Goal: Understand process/instructions: Learn how to perform a task or action

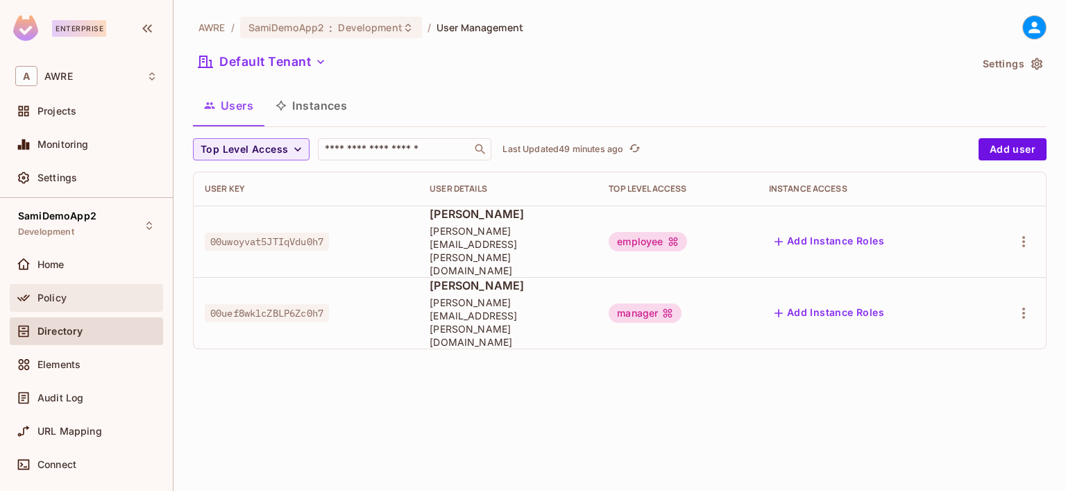
click at [44, 299] on span "Policy" at bounding box center [51, 297] width 29 height 11
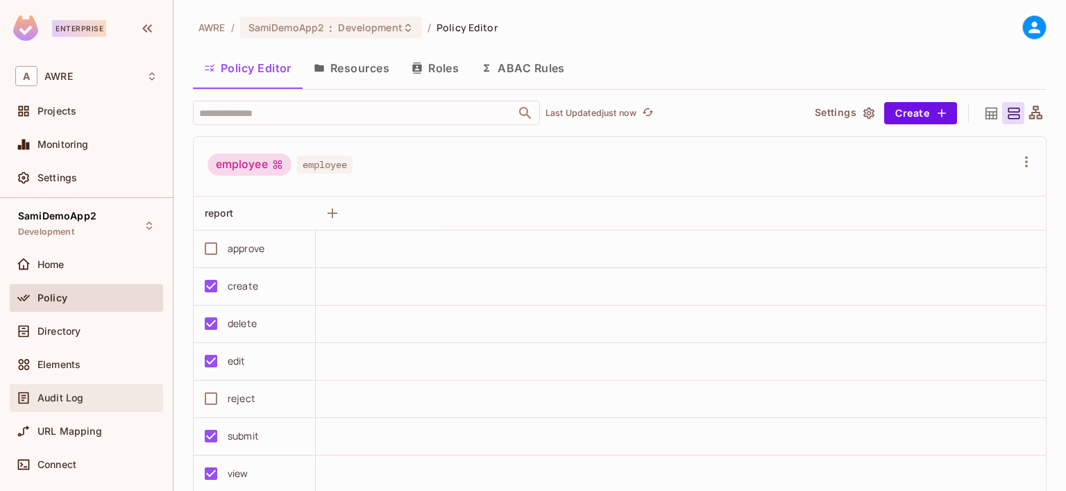
click at [67, 400] on span "Audit Log" at bounding box center [60, 397] width 46 height 11
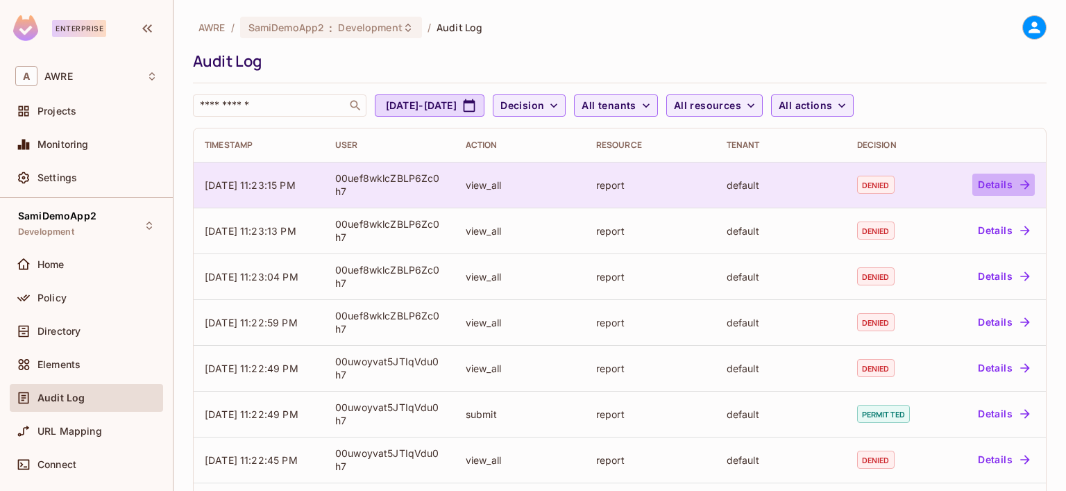
click at [1018, 180] on icon "button" at bounding box center [1025, 185] width 14 height 14
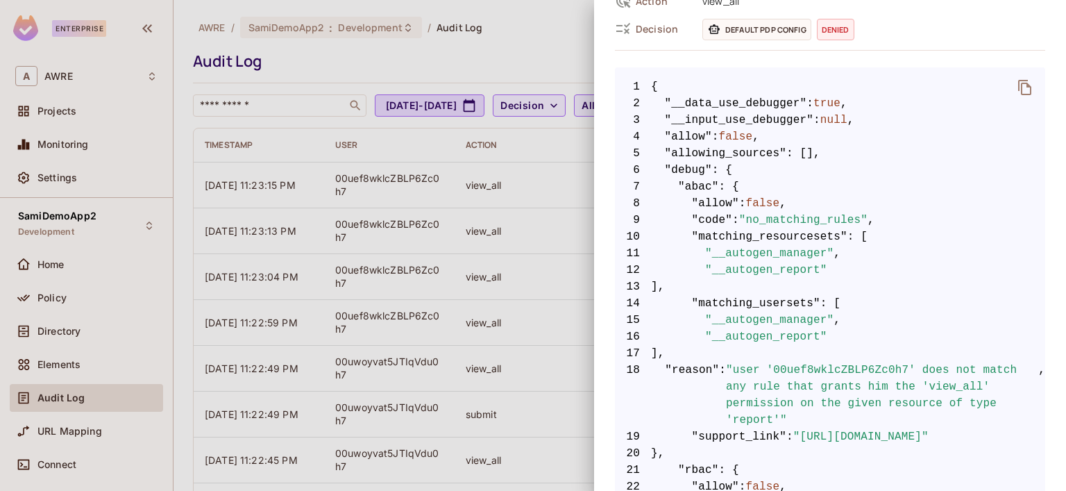
scroll to position [278, 0]
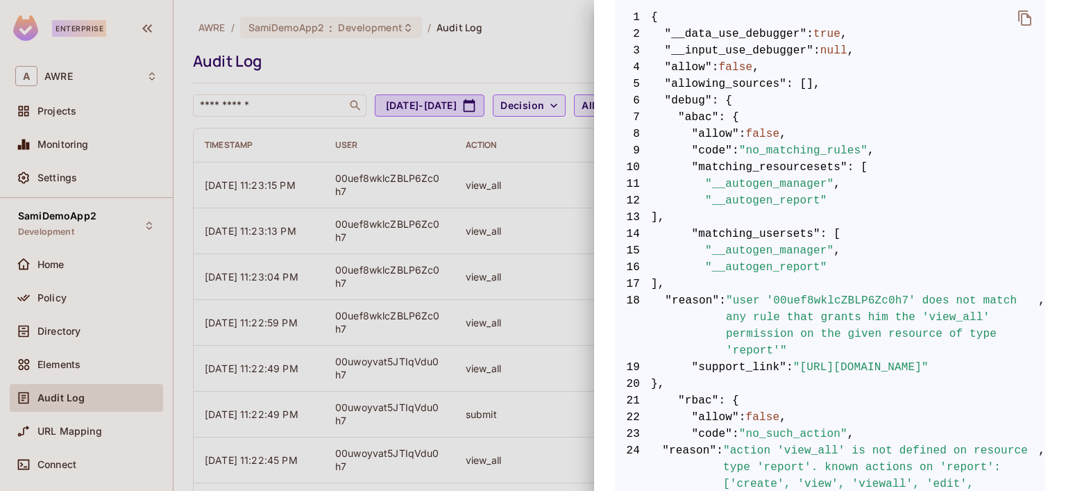
click at [855, 299] on span ""user '00uef8wklcZBLP6Zc0h7' does not match any rule that grants him the 'view_…" at bounding box center [882, 325] width 312 height 67
copy span "00uef8wklcZBLP6Zc0h7"
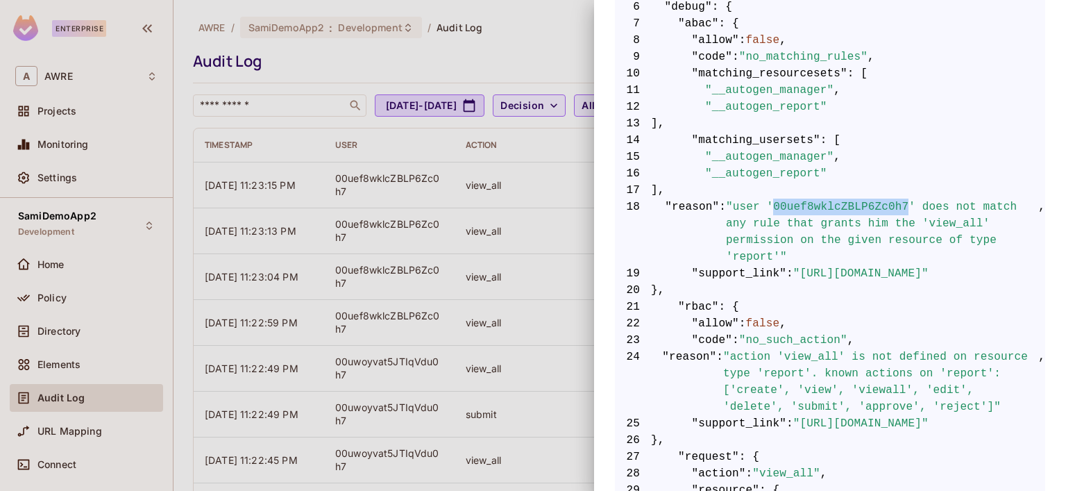
scroll to position [347, 0]
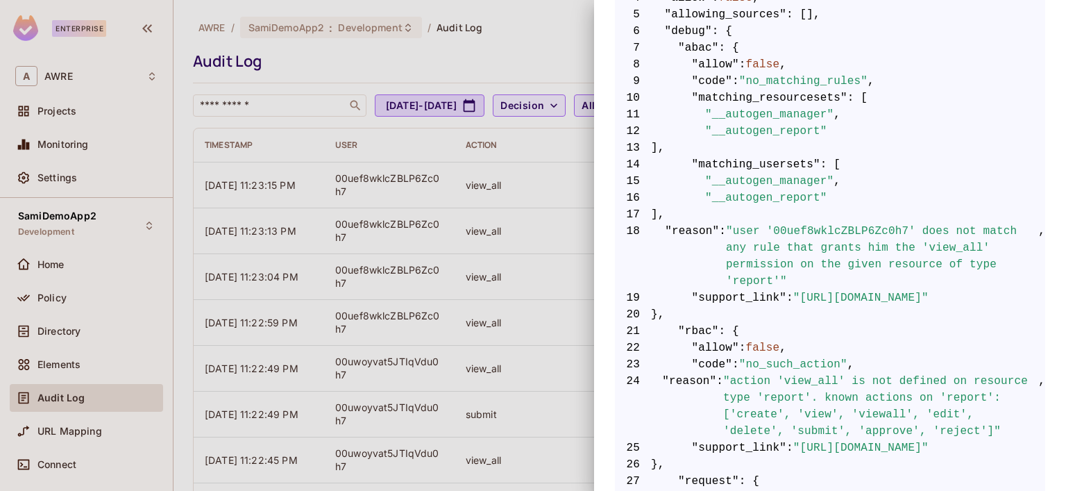
click at [56, 299] on div at bounding box center [533, 245] width 1066 height 491
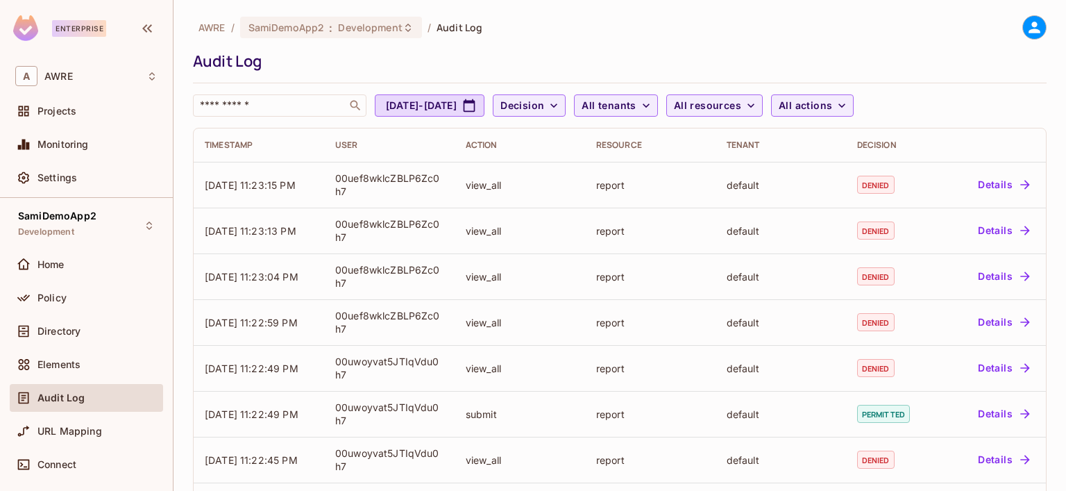
click at [56, 299] on span "Policy" at bounding box center [51, 297] width 29 height 11
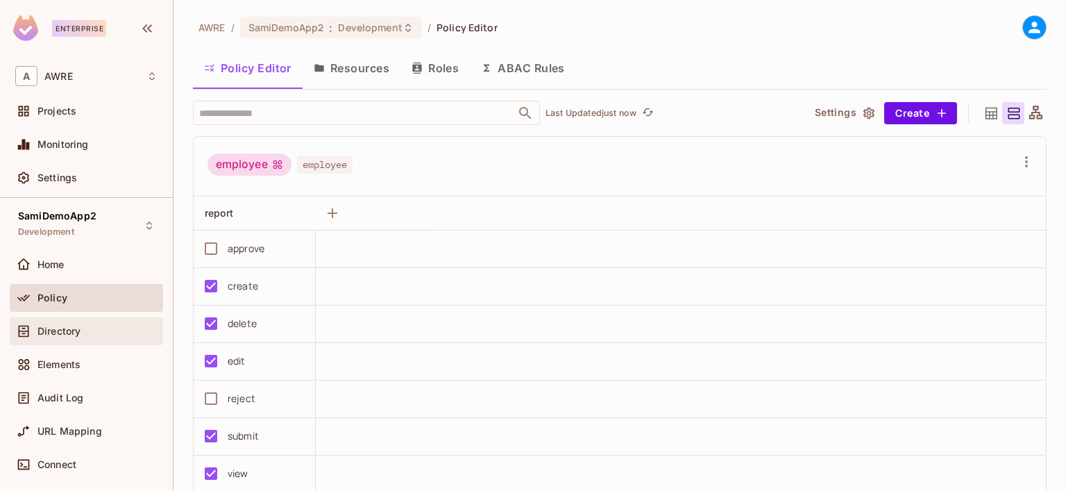
click at [43, 332] on span "Directory" at bounding box center [58, 331] width 43 height 11
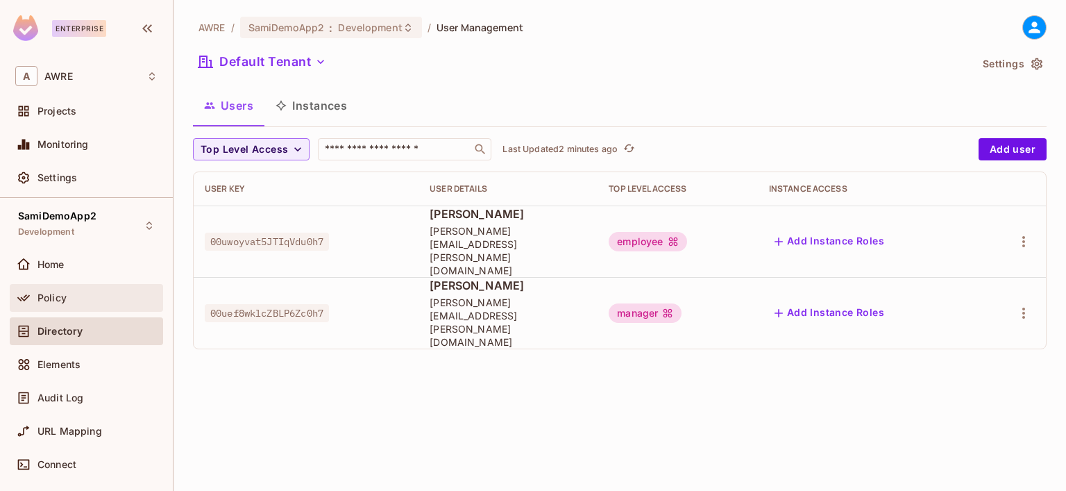
click at [62, 292] on span "Policy" at bounding box center [51, 297] width 29 height 11
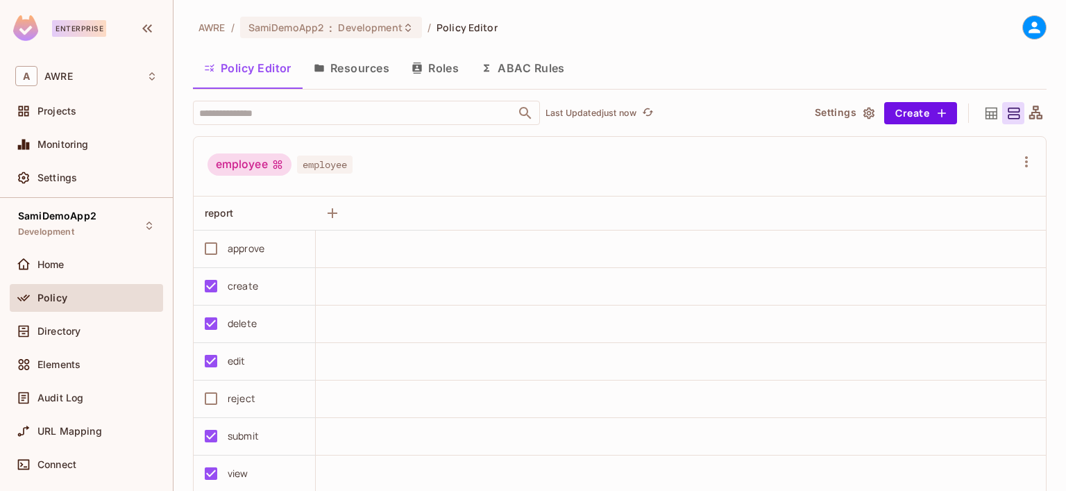
click at [355, 72] on button "Resources" at bounding box center [352, 68] width 98 height 35
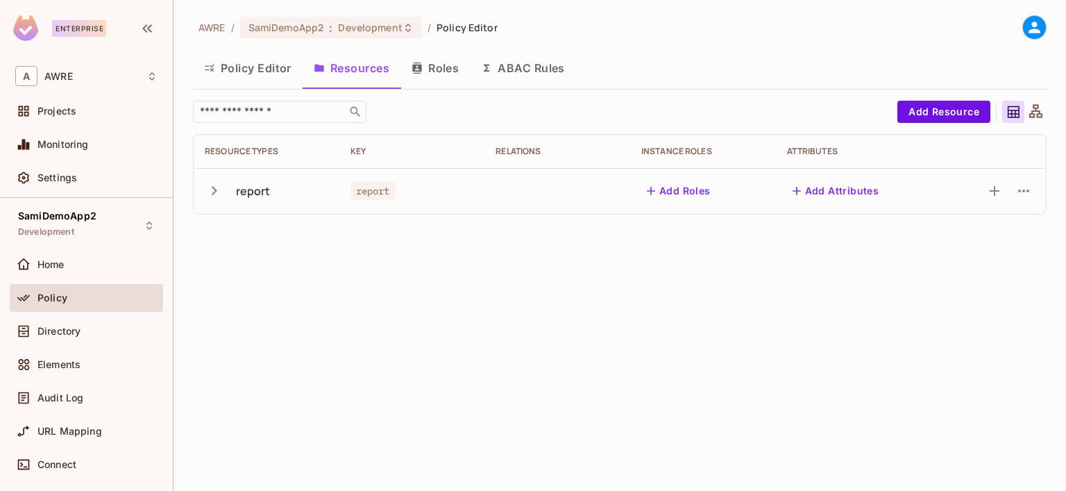
click at [450, 67] on button "Roles" at bounding box center [435, 68] width 69 height 35
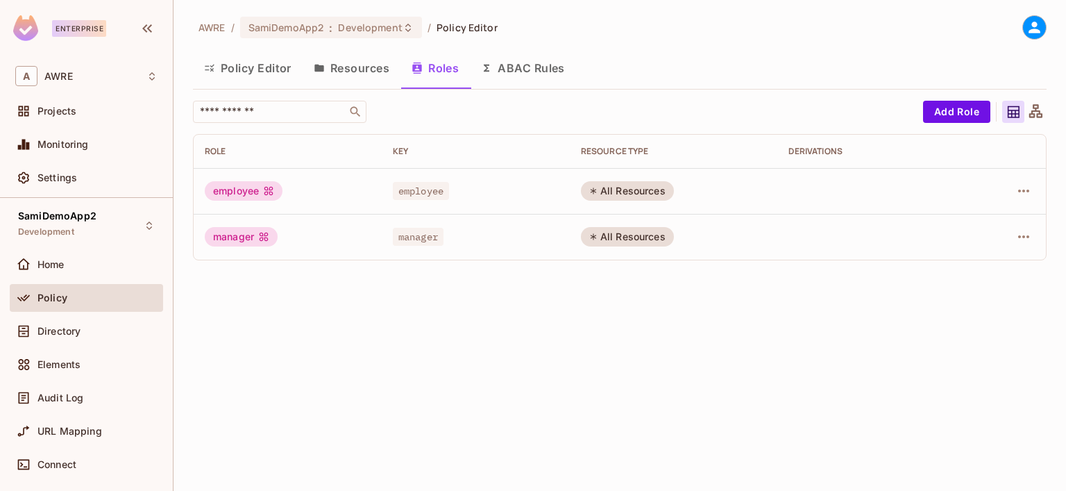
click at [258, 240] on div "manager" at bounding box center [241, 236] width 73 height 19
click at [605, 239] on div "All Resources" at bounding box center [627, 236] width 93 height 19
click at [1023, 240] on icon "button" at bounding box center [1024, 236] width 17 height 17
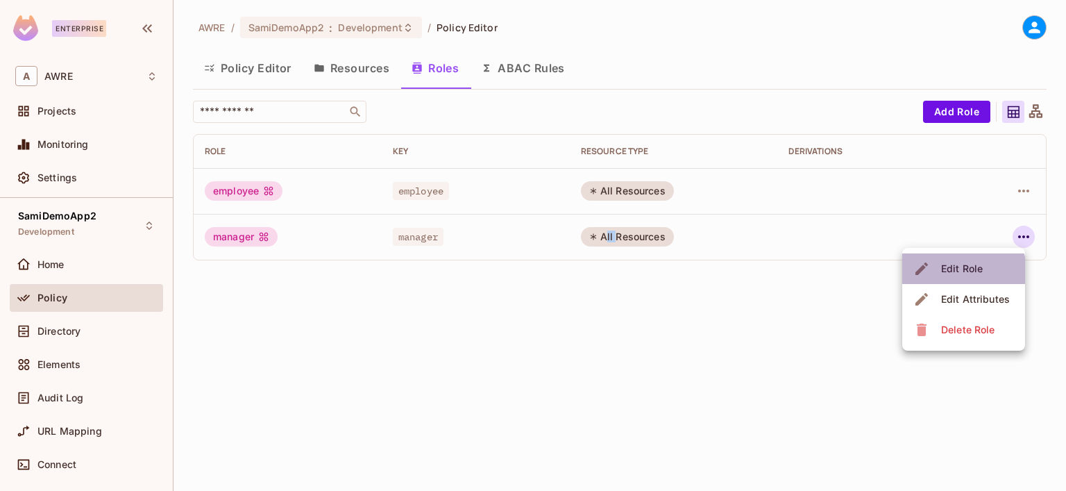
click at [952, 271] on div "Edit Role" at bounding box center [962, 269] width 42 height 14
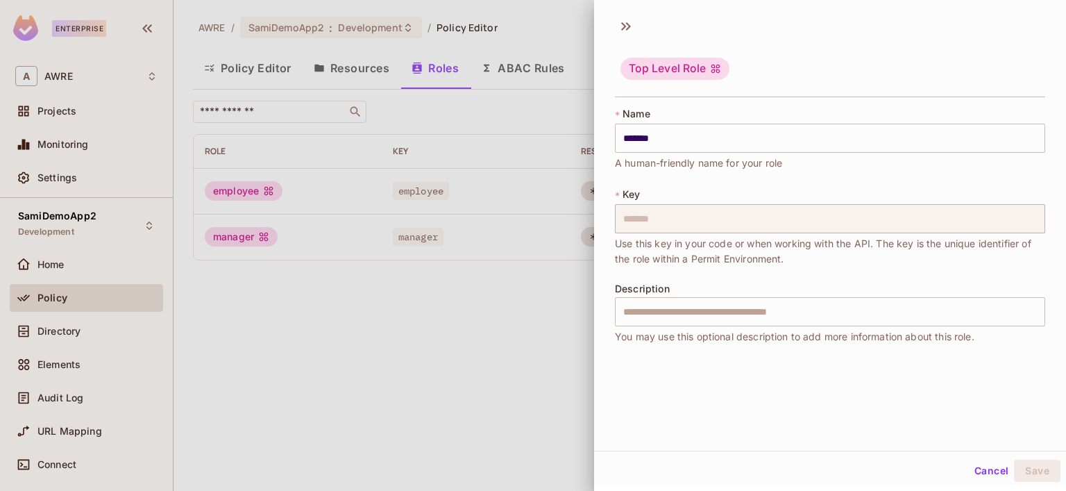
click at [981, 477] on button "Cancel" at bounding box center [991, 471] width 45 height 22
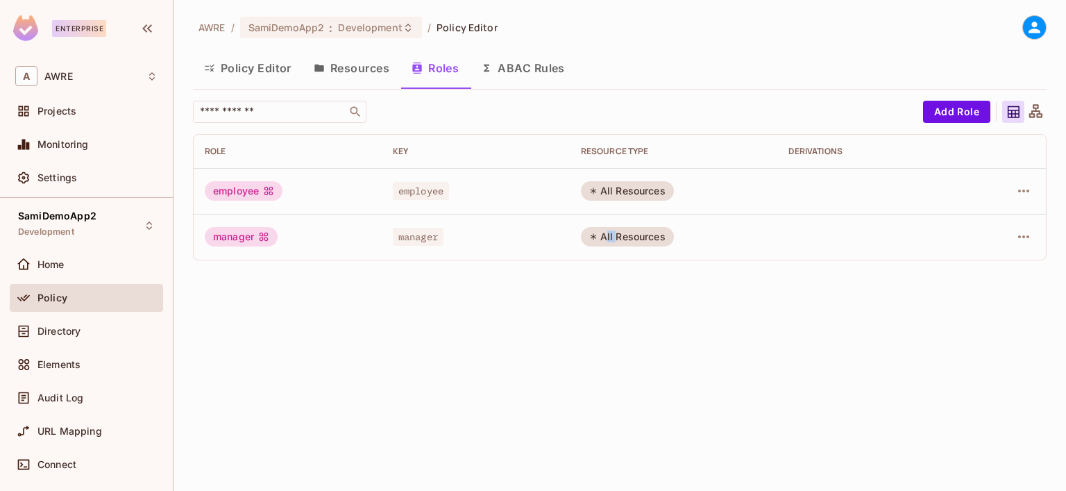
click at [369, 72] on button "Resources" at bounding box center [352, 68] width 98 height 35
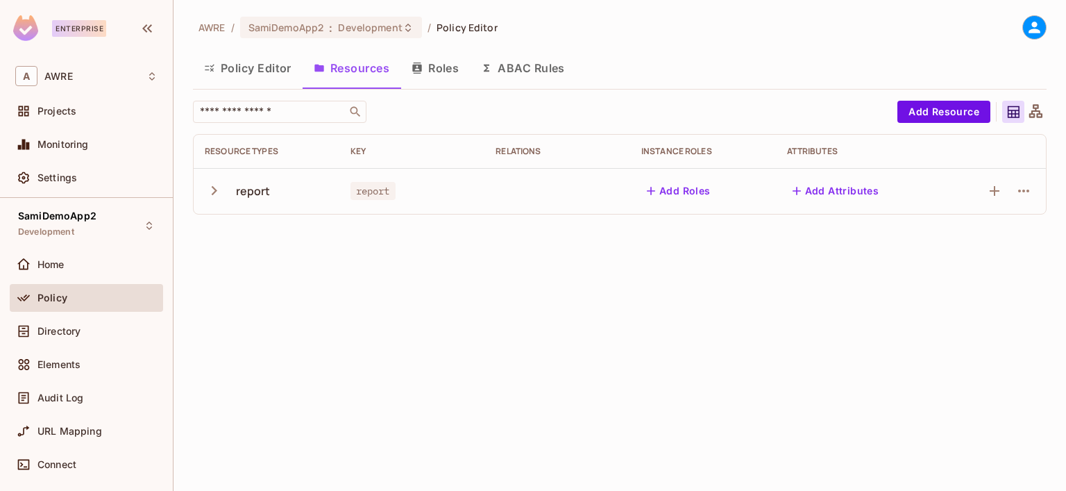
click at [535, 68] on button "ABAC Rules" at bounding box center [523, 68] width 106 height 35
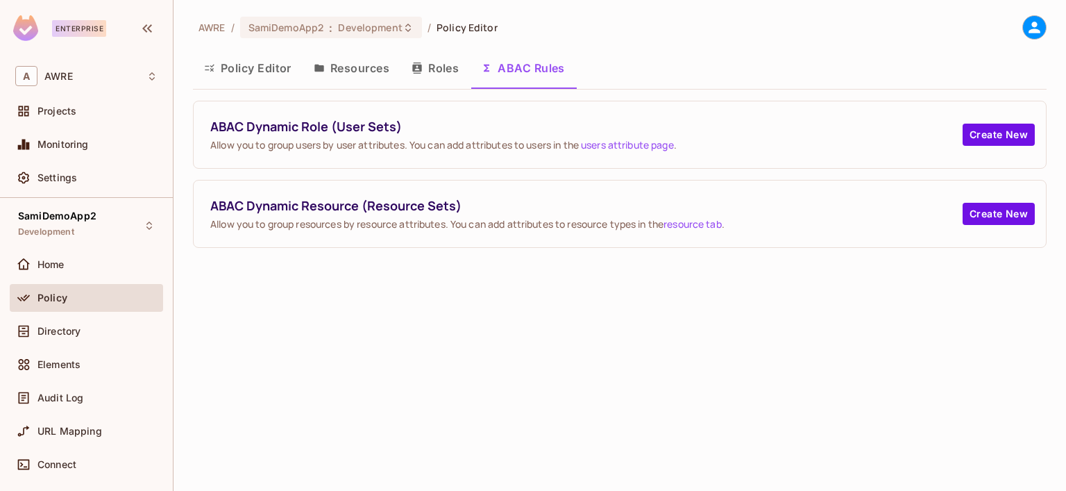
click at [237, 72] on button "Policy Editor" at bounding box center [248, 68] width 110 height 35
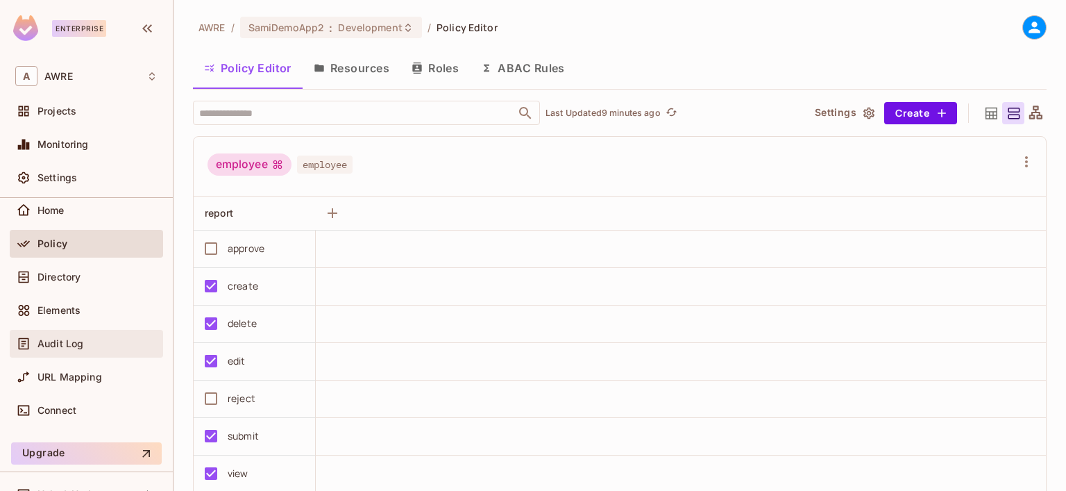
scroll to position [78, 0]
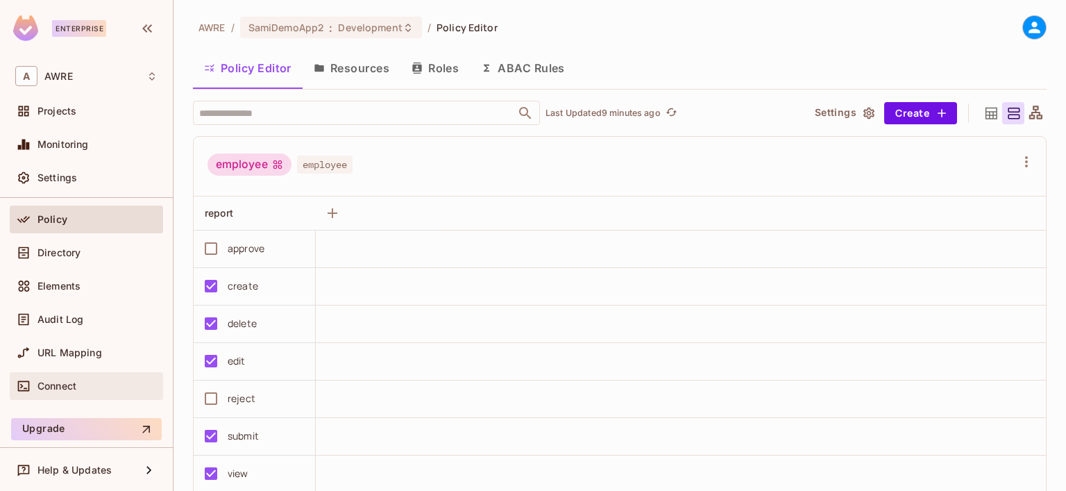
click at [65, 380] on span "Connect" at bounding box center [56, 385] width 39 height 11
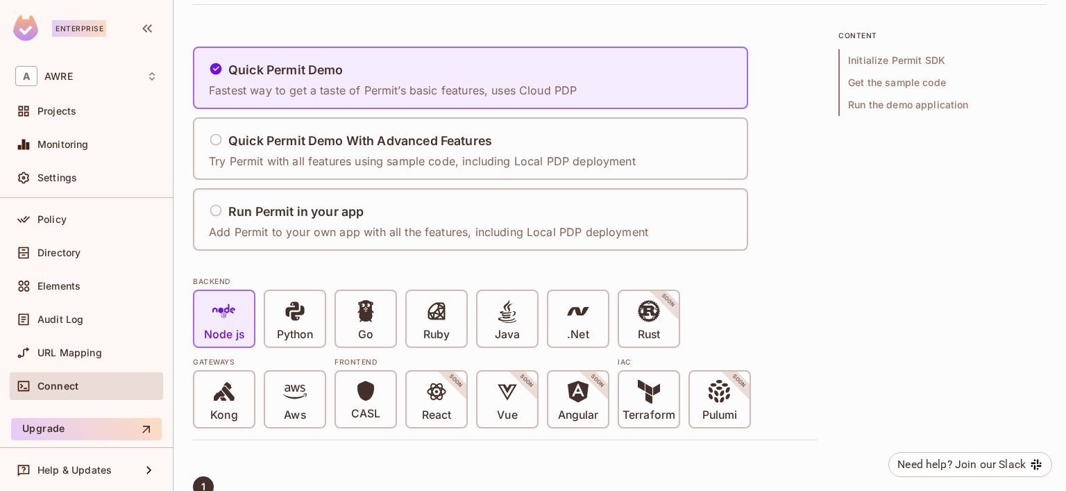
scroll to position [139, 0]
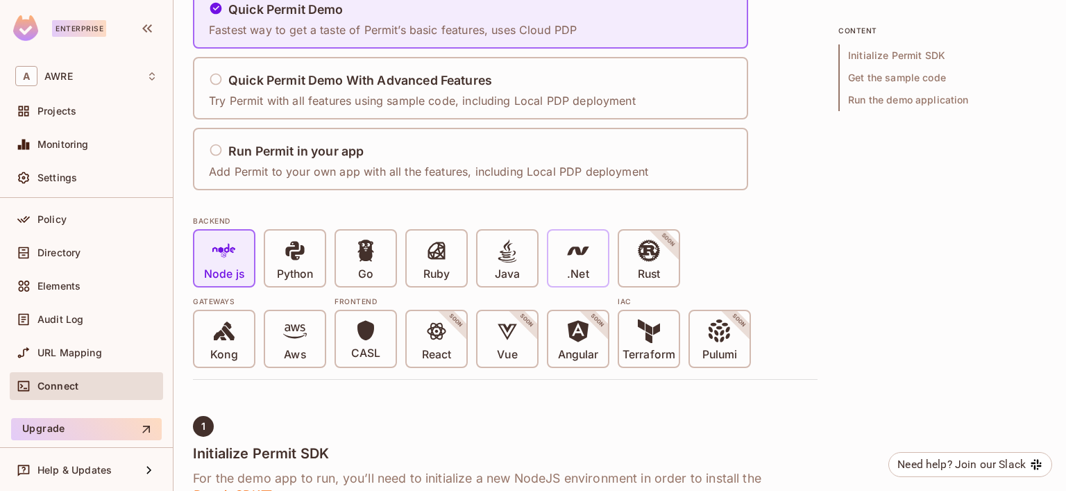
click at [578, 274] on p ".Net" at bounding box center [578, 274] width 22 height 14
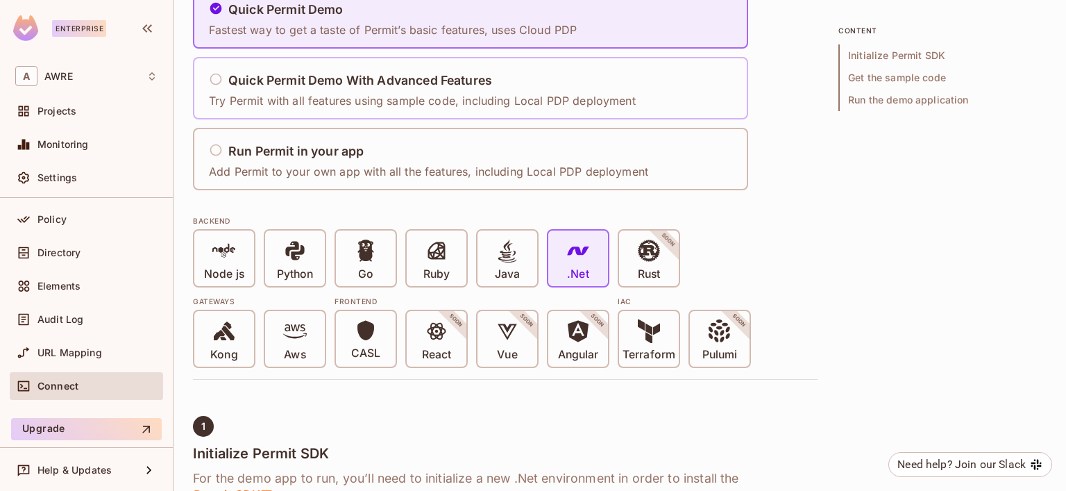
click at [215, 84] on icon at bounding box center [216, 79] width 12 height 12
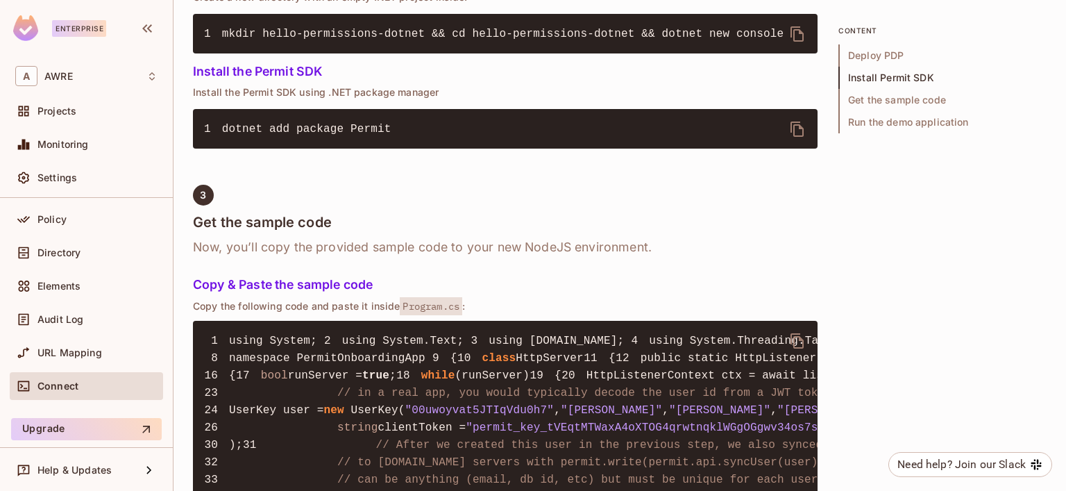
scroll to position [1111, 0]
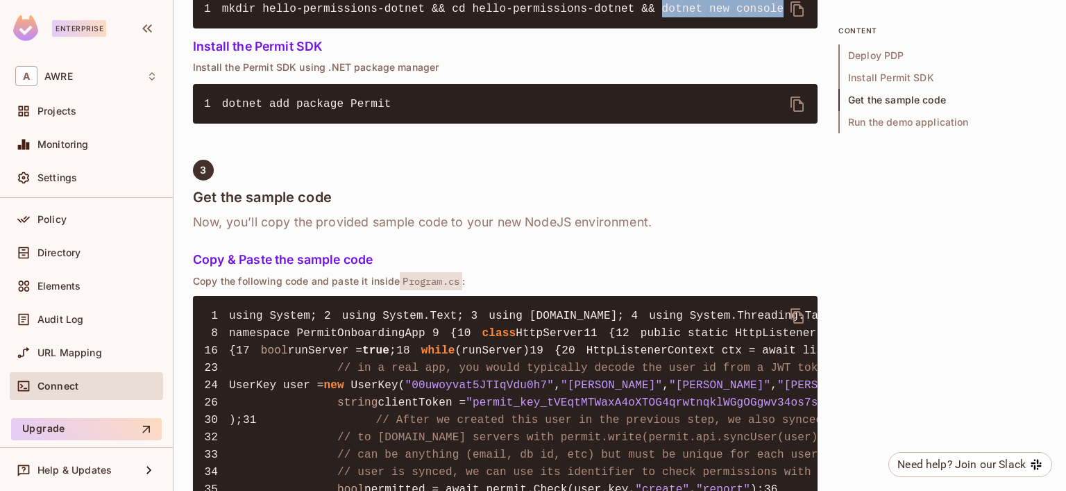
drag, startPoint x: 737, startPoint y: 85, endPoint x: 628, endPoint y: 88, distance: 109.0
click at [628, 28] on pre "1 mkdir hello-permissions-dotnet && cd hello-permissions-dotnet && dotnet new c…" at bounding box center [505, 9] width 625 height 40
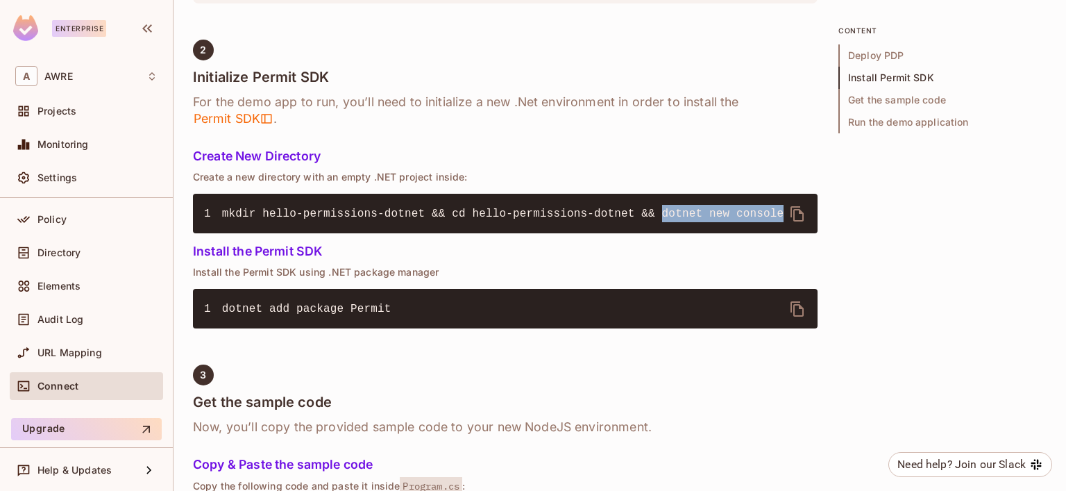
scroll to position [902, 0]
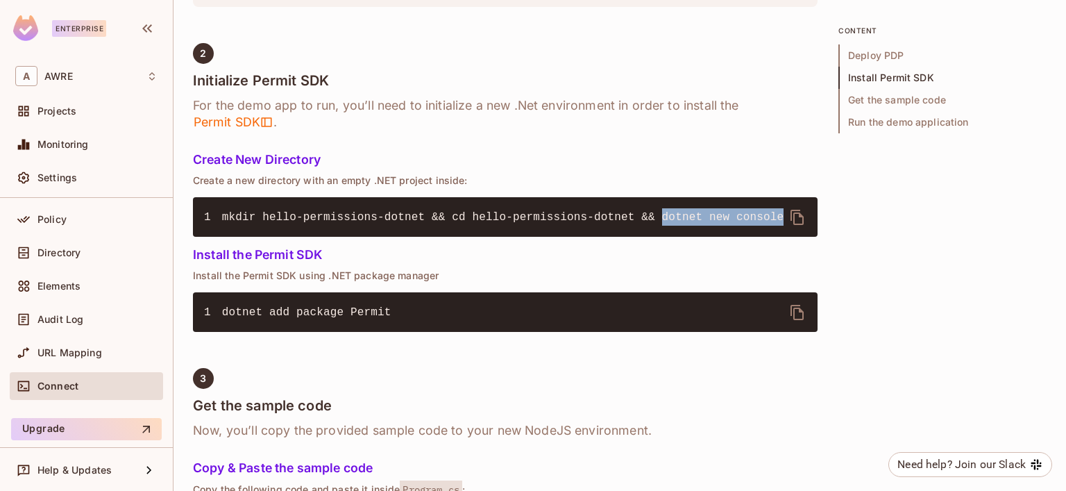
copy span "dotnet new console"
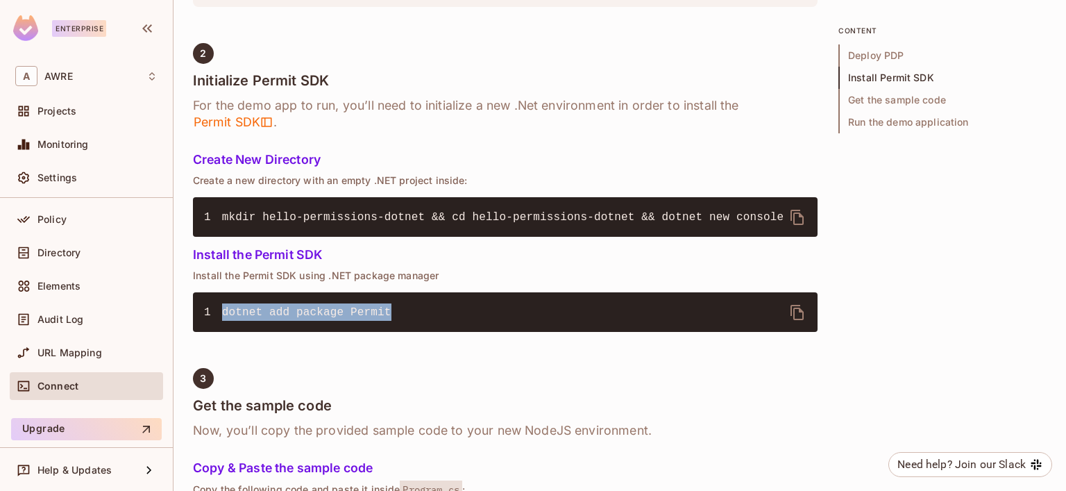
drag, startPoint x: 384, startPoint y: 391, endPoint x: 219, endPoint y: 385, distance: 164.6
click at [219, 332] on pre "1 dotnet add package Permit" at bounding box center [505, 312] width 625 height 40
copy span "dotnet add package Permit"
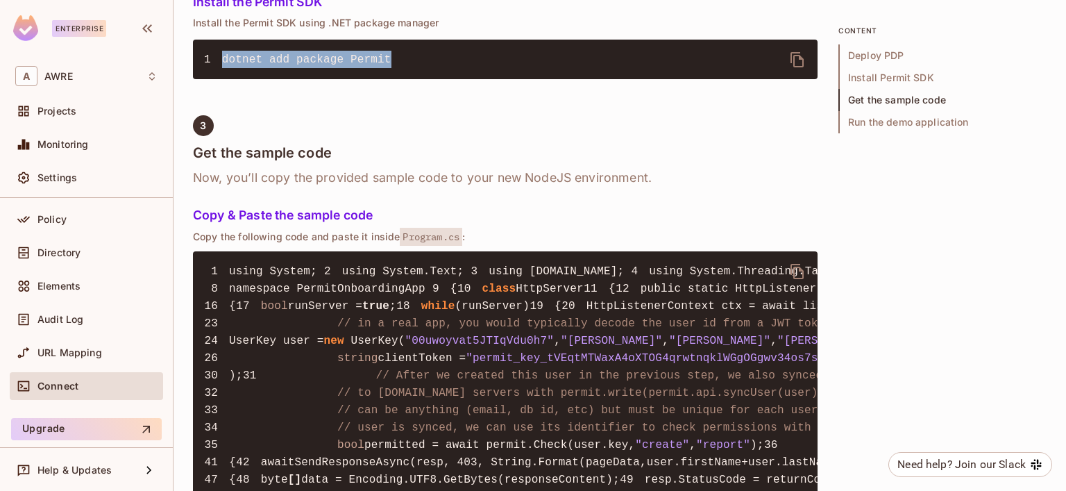
scroll to position [1180, 0]
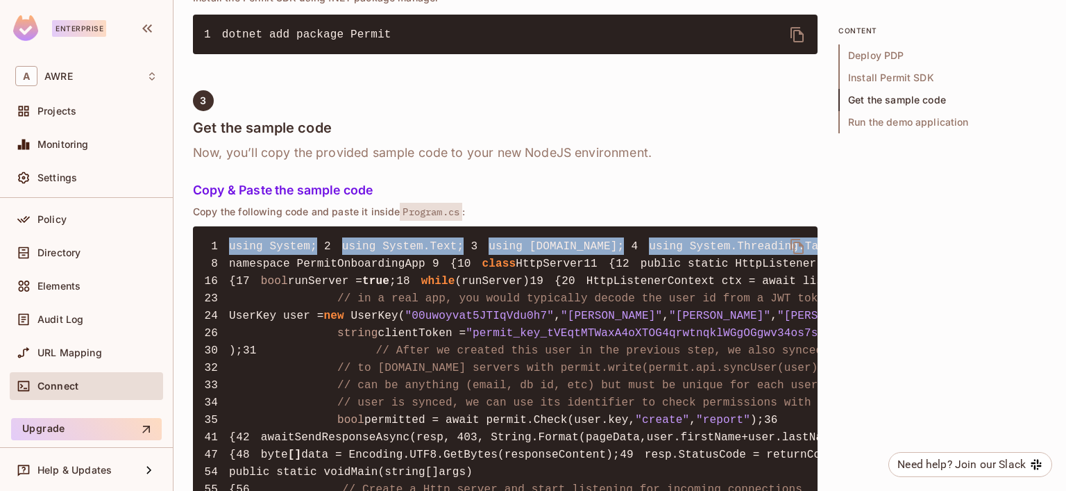
drag, startPoint x: 231, startPoint y: 317, endPoint x: 289, endPoint y: 389, distance: 92.4
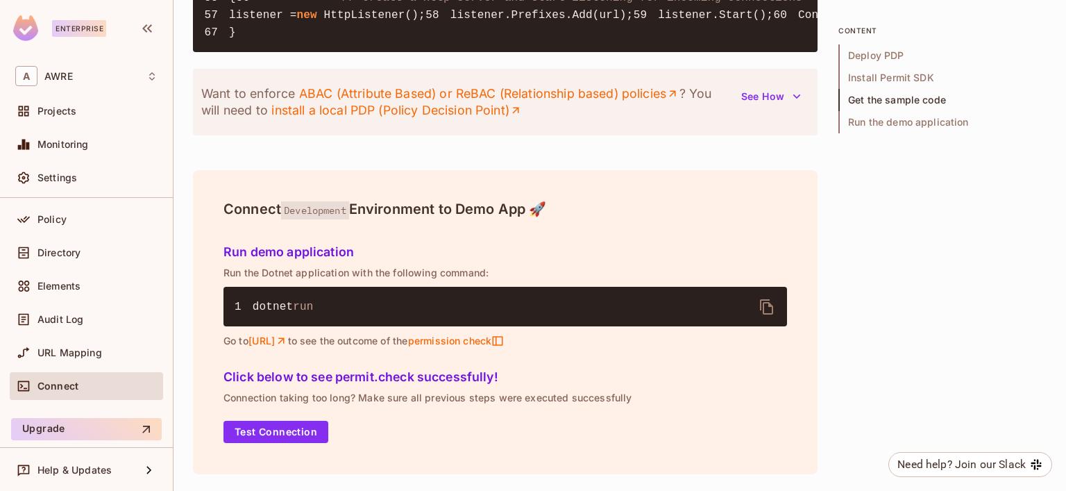
scroll to position [2221, 0]
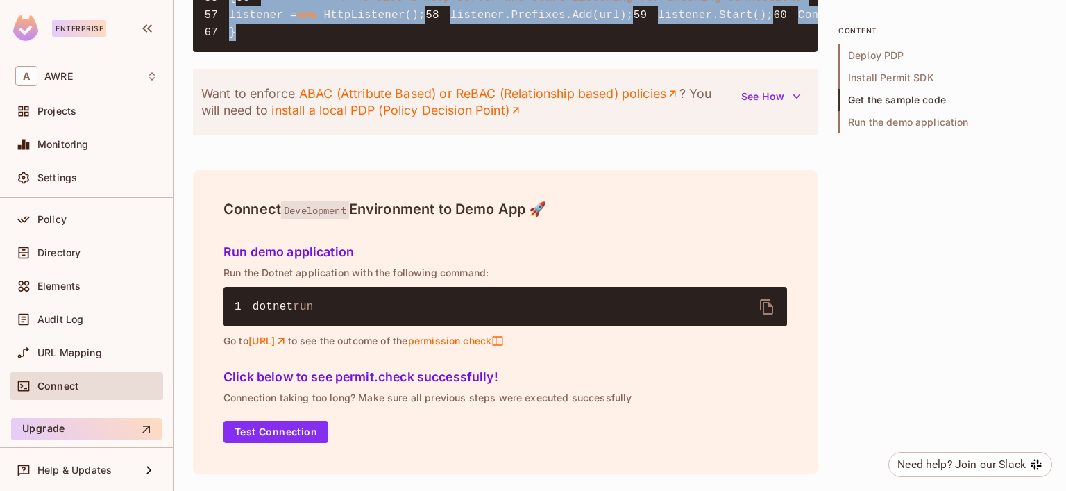
copy code "using System; 2 using System.Text; 3 using [DOMAIN_NAME]; 4 using System.Thread…"
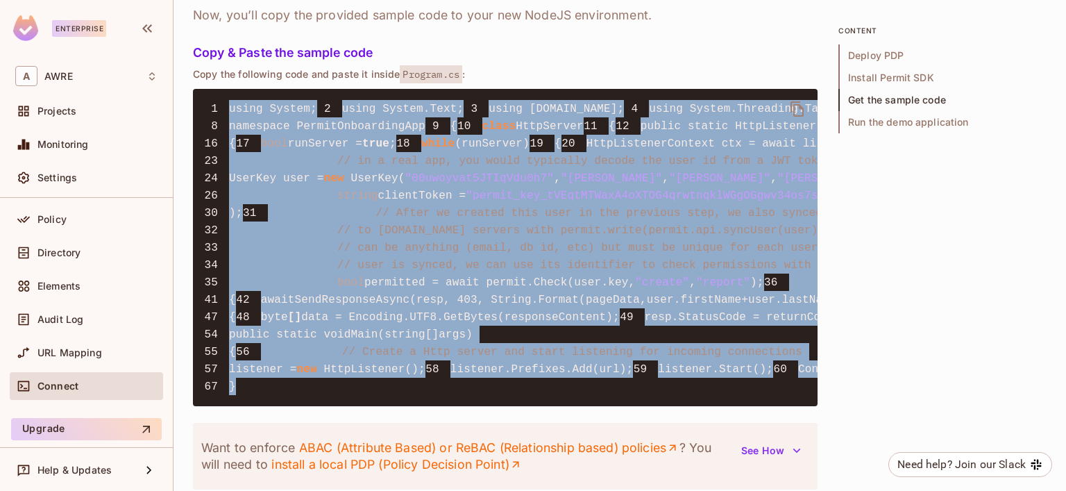
scroll to position [1319, 0]
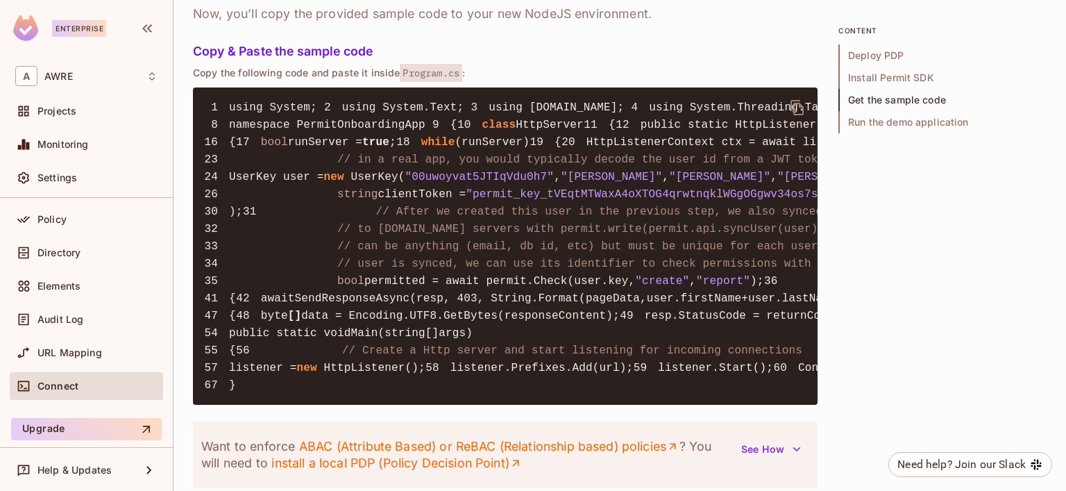
click at [794, 115] on icon "delete" at bounding box center [797, 107] width 13 height 15
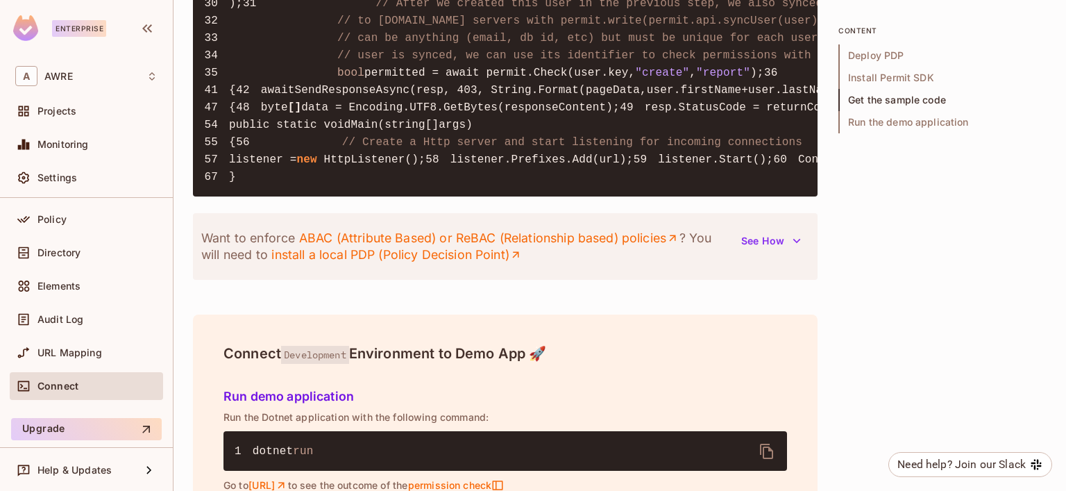
scroll to position [1597, 0]
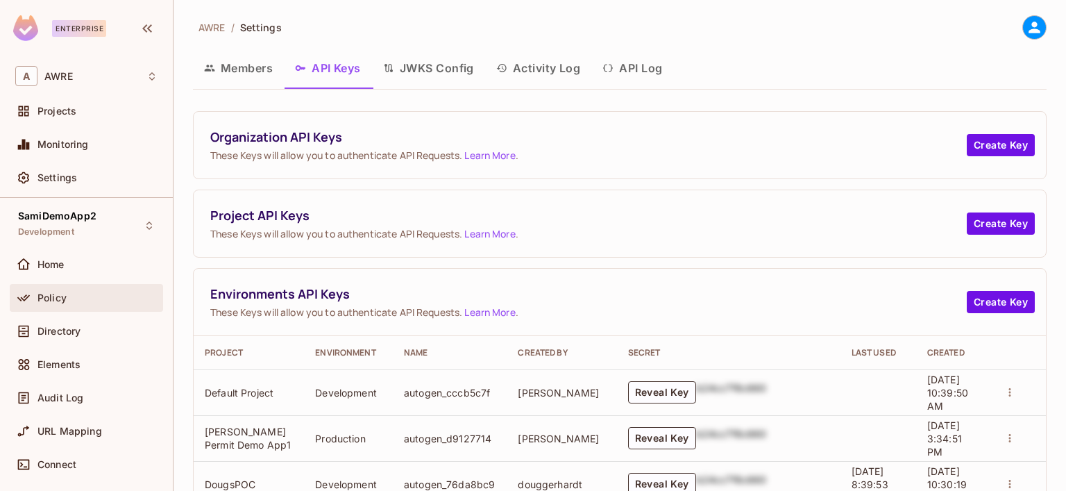
scroll to position [412, 0]
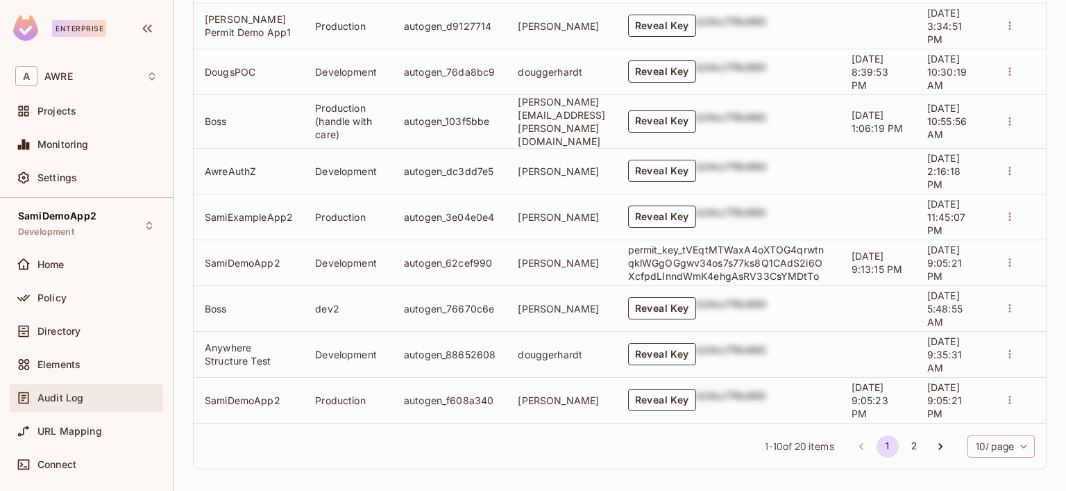
click at [68, 390] on div "Audit Log" at bounding box center [86, 397] width 142 height 17
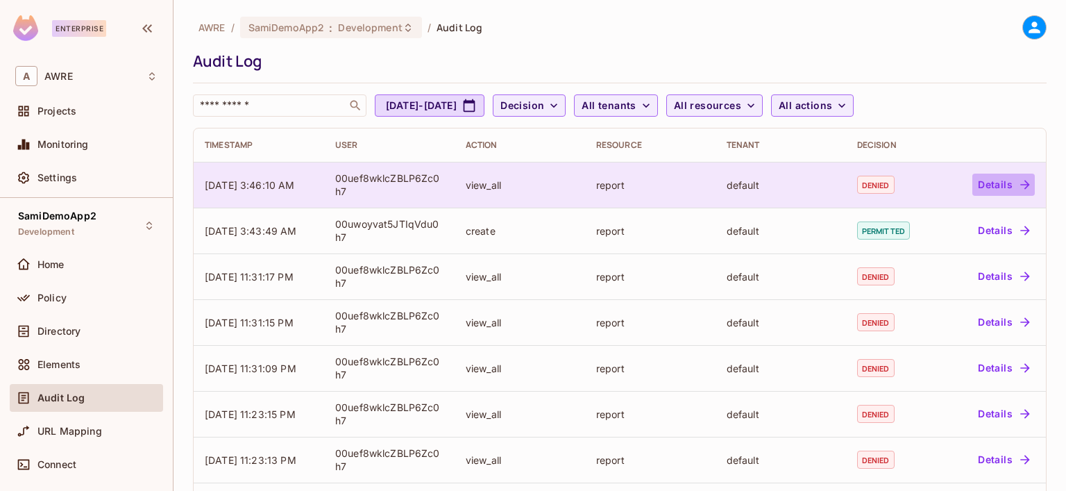
click at [997, 188] on button "Details" at bounding box center [1004, 185] width 62 height 22
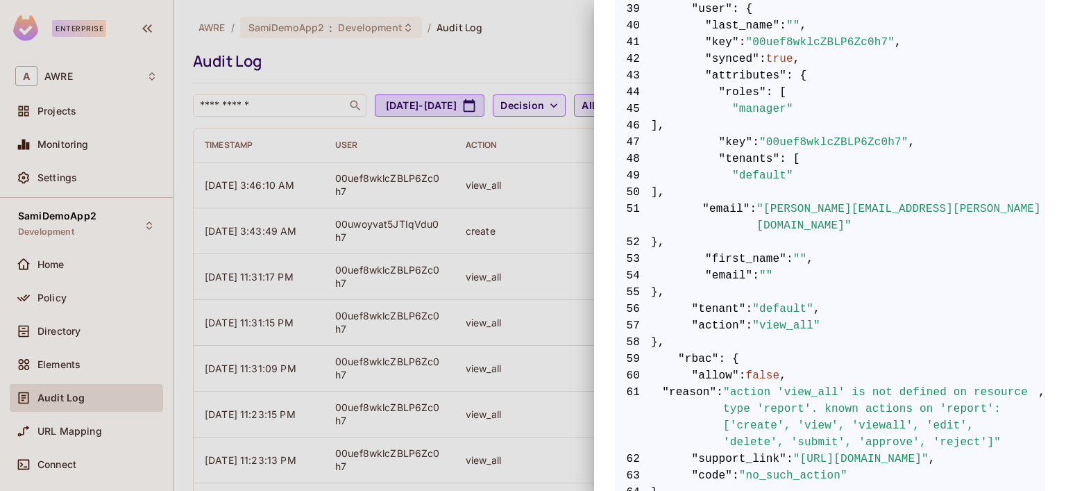
scroll to position [972, 0]
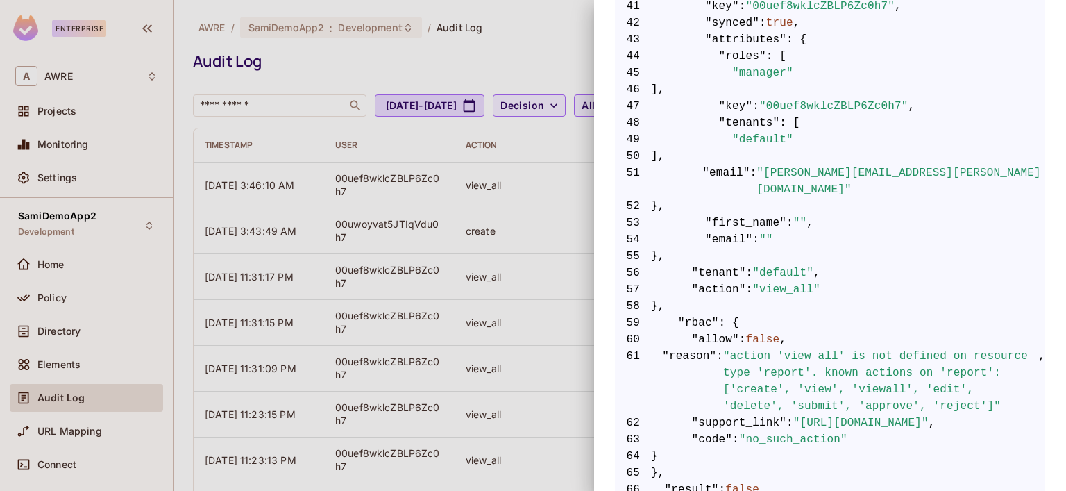
click at [796, 348] on span ""action 'view_all' is not defined on resource type 'report'. known actions on '…" at bounding box center [880, 381] width 315 height 67
copy span "view_all"
click at [47, 302] on div at bounding box center [533, 245] width 1066 height 491
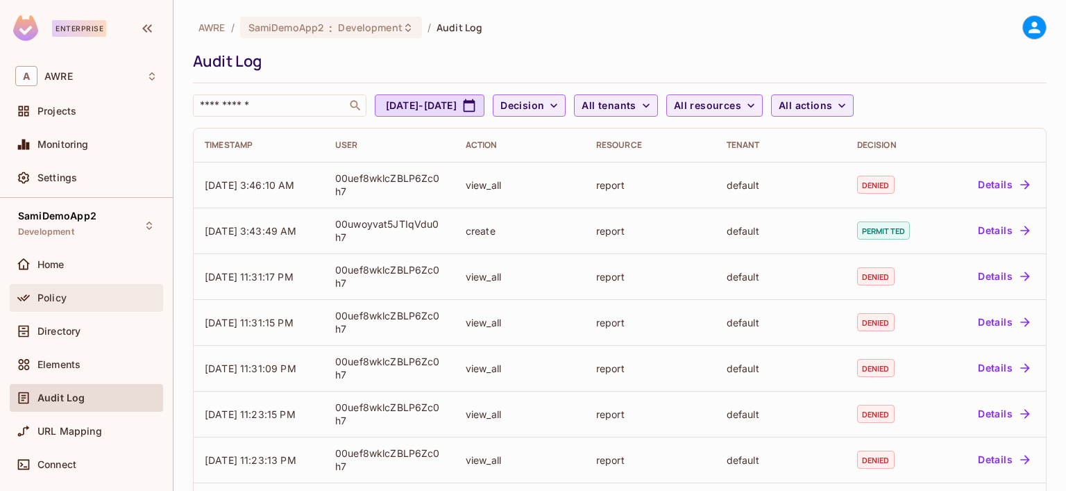
click at [47, 301] on span "Policy" at bounding box center [51, 297] width 29 height 11
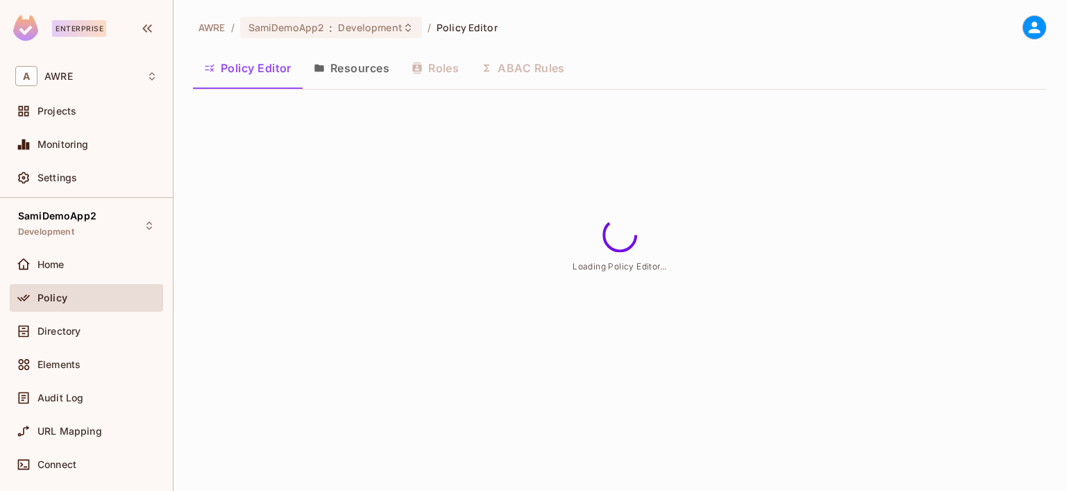
click at [364, 71] on button "Resources" at bounding box center [352, 68] width 98 height 35
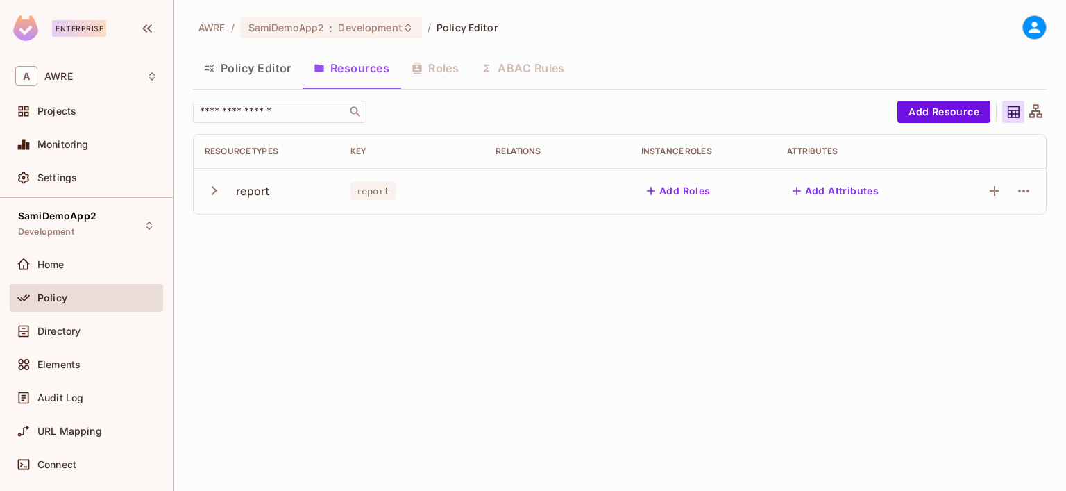
click at [239, 190] on div "report" at bounding box center [253, 190] width 35 height 15
click at [261, 190] on div "report" at bounding box center [253, 190] width 35 height 15
click at [215, 193] on icon "button" at bounding box center [214, 190] width 19 height 19
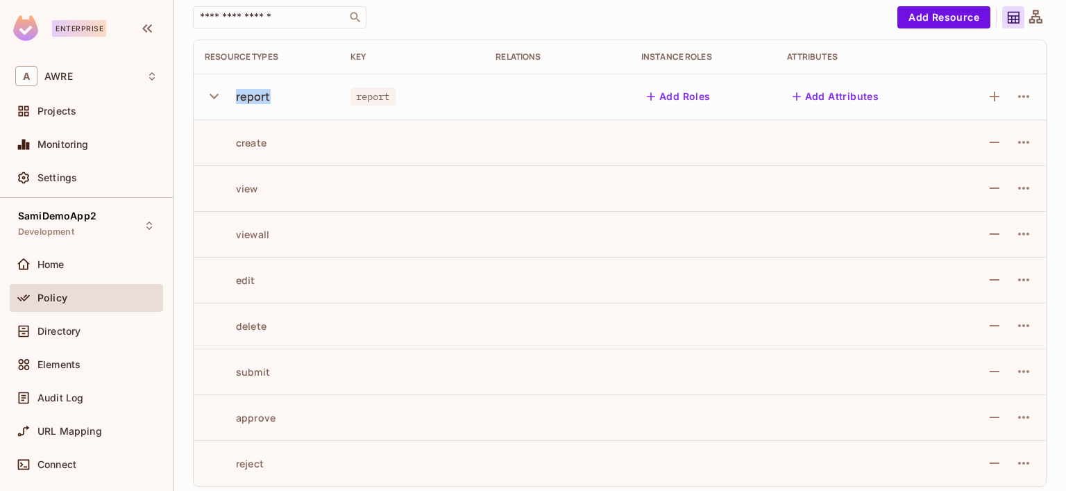
scroll to position [101, 0]
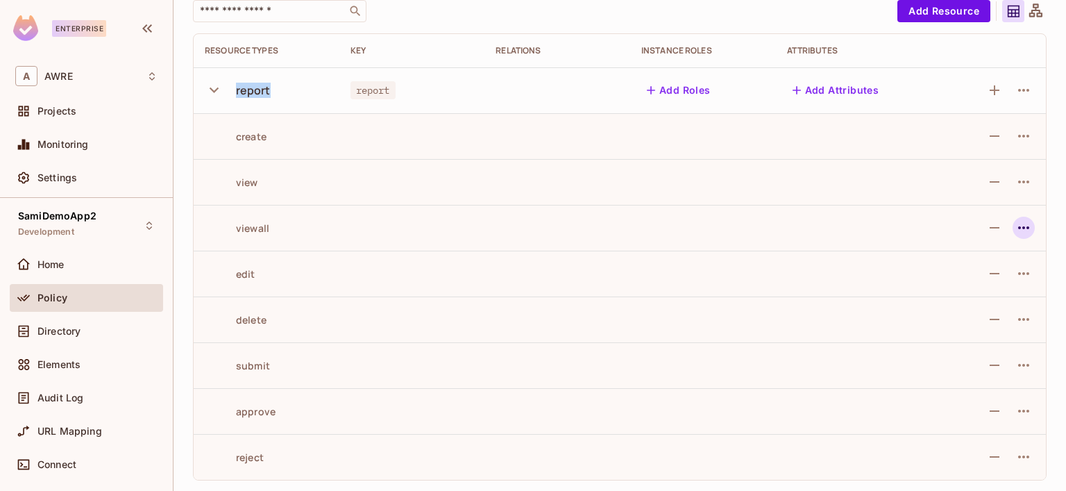
click at [1016, 228] on icon "button" at bounding box center [1024, 227] width 17 height 17
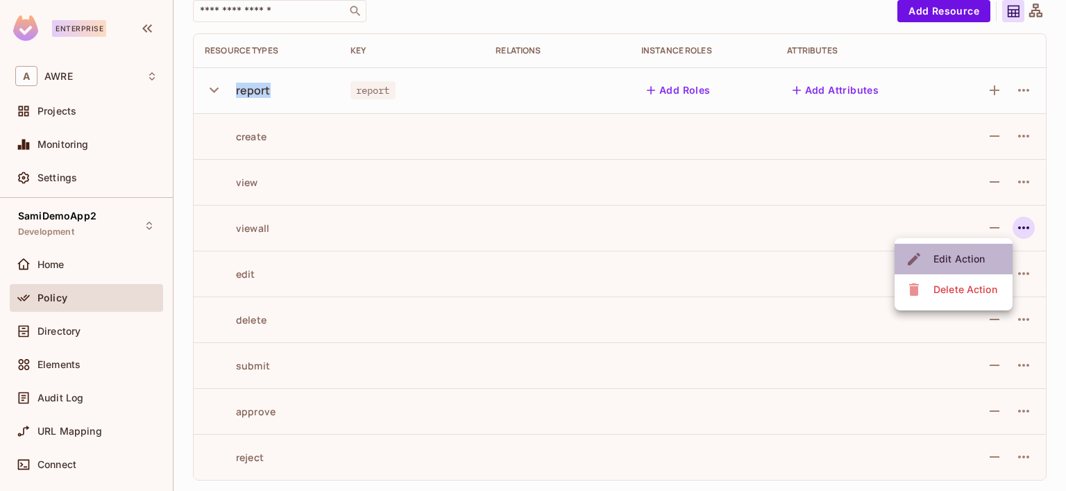
click at [952, 255] on div "Edit Action" at bounding box center [959, 259] width 51 height 14
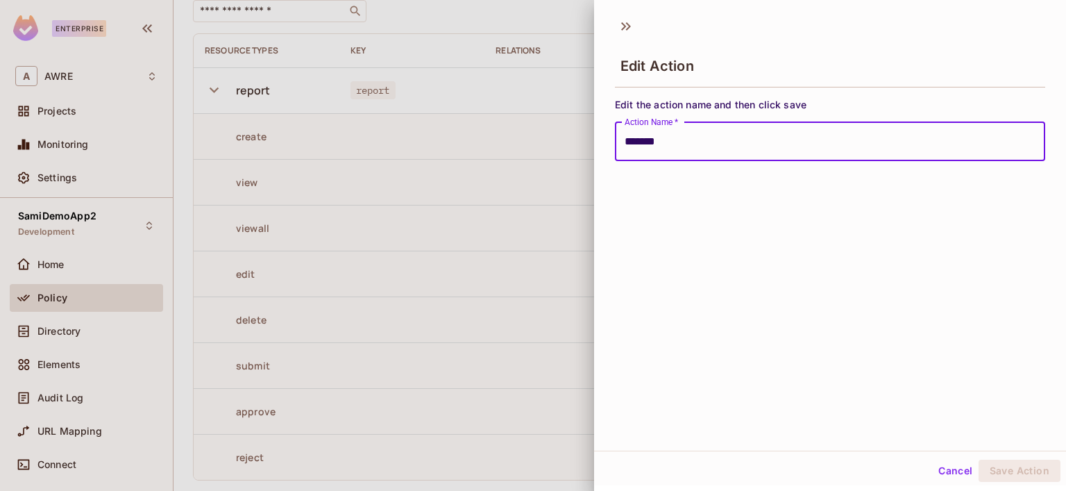
drag, startPoint x: 682, startPoint y: 145, endPoint x: 514, endPoint y: 131, distance: 169.3
click at [514, 131] on div "Edit Action Edit the action name and then click save Action Name   * ******* Ac…" at bounding box center [533, 245] width 1066 height 491
click at [1014, 474] on button "Save Action" at bounding box center [1020, 471] width 82 height 22
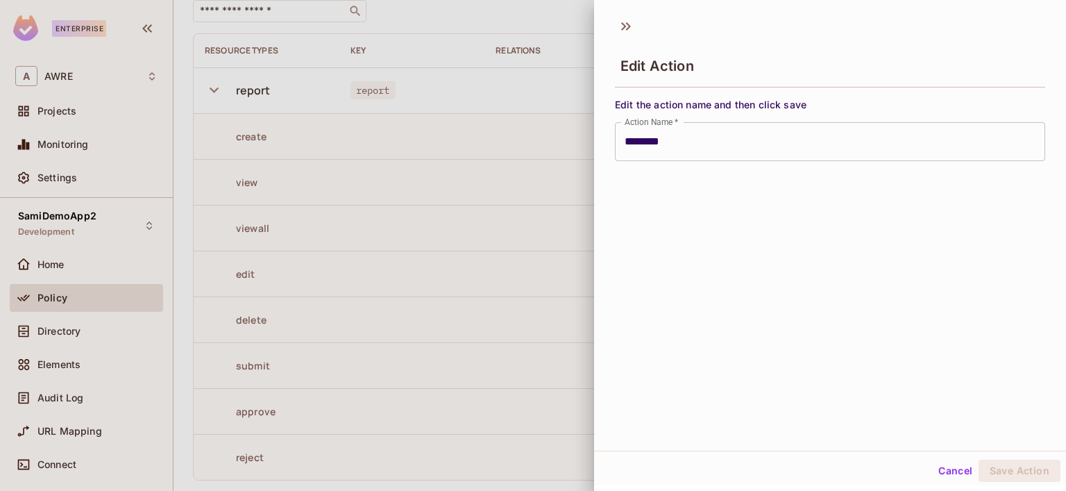
type input "*******"
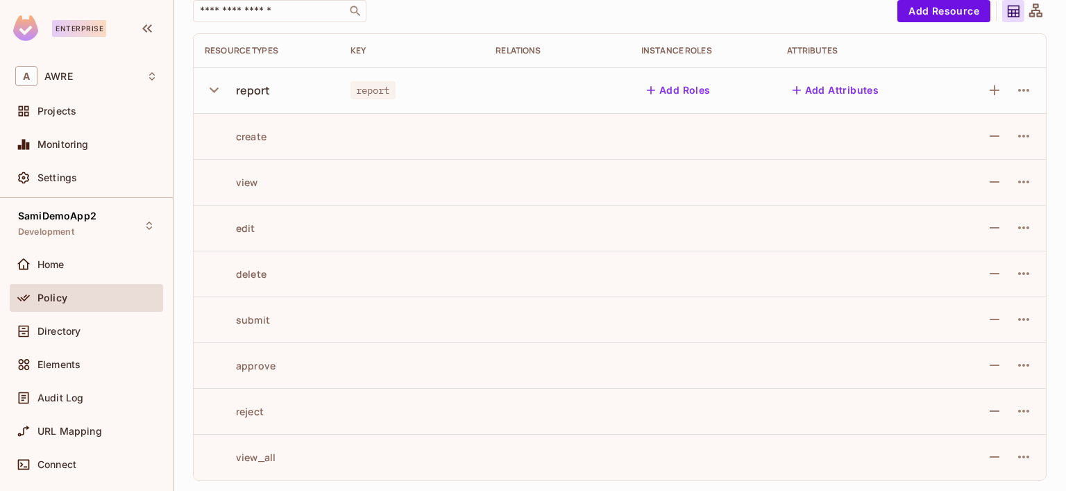
click at [339, 448] on td at bounding box center [412, 457] width 146 height 46
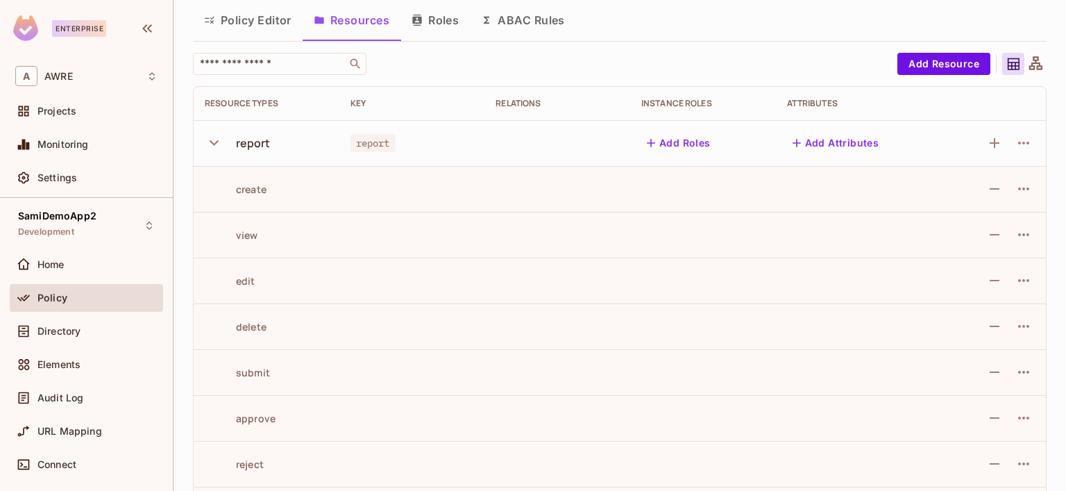
scroll to position [0, 0]
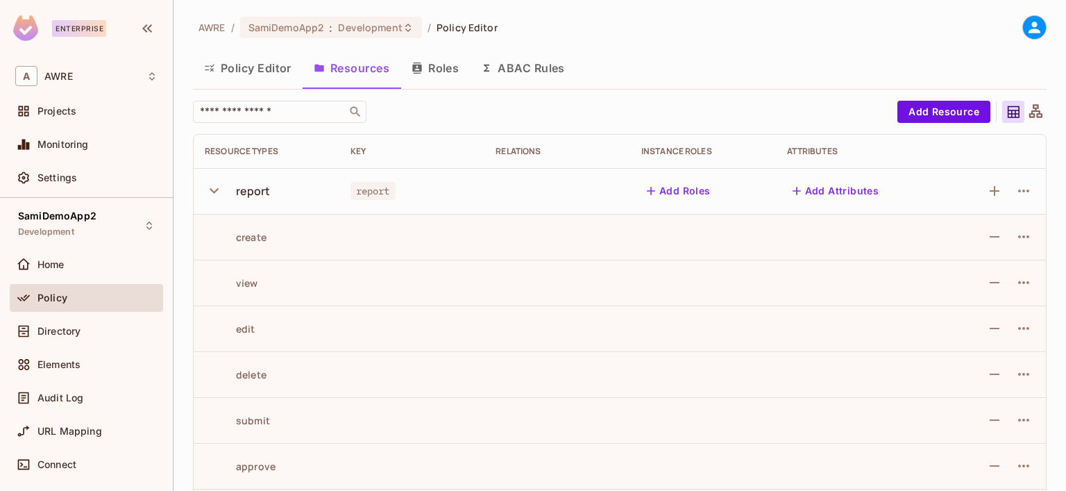
click at [428, 70] on button "Roles" at bounding box center [435, 68] width 69 height 35
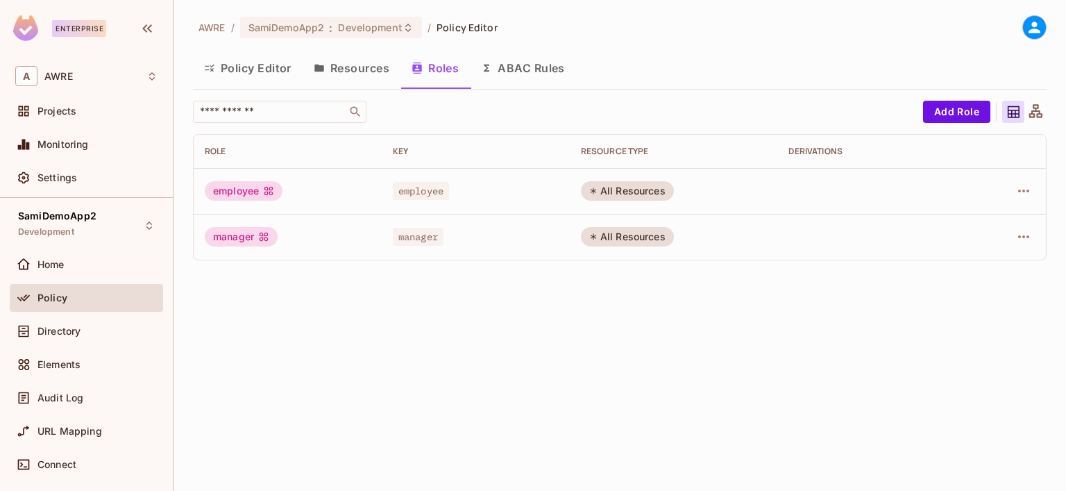
click at [226, 242] on div "manager" at bounding box center [241, 236] width 73 height 19
click at [237, 65] on button "Policy Editor" at bounding box center [248, 68] width 110 height 35
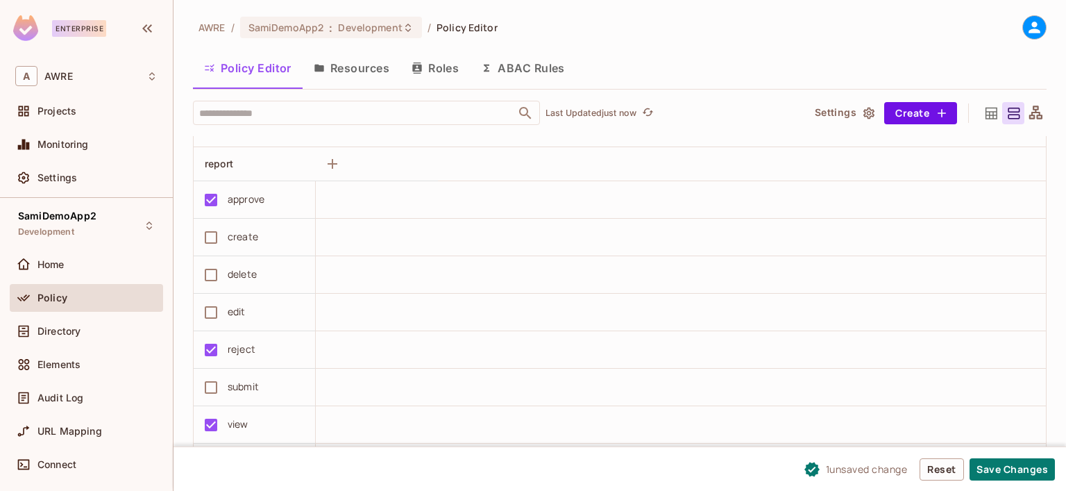
scroll to position [484, 0]
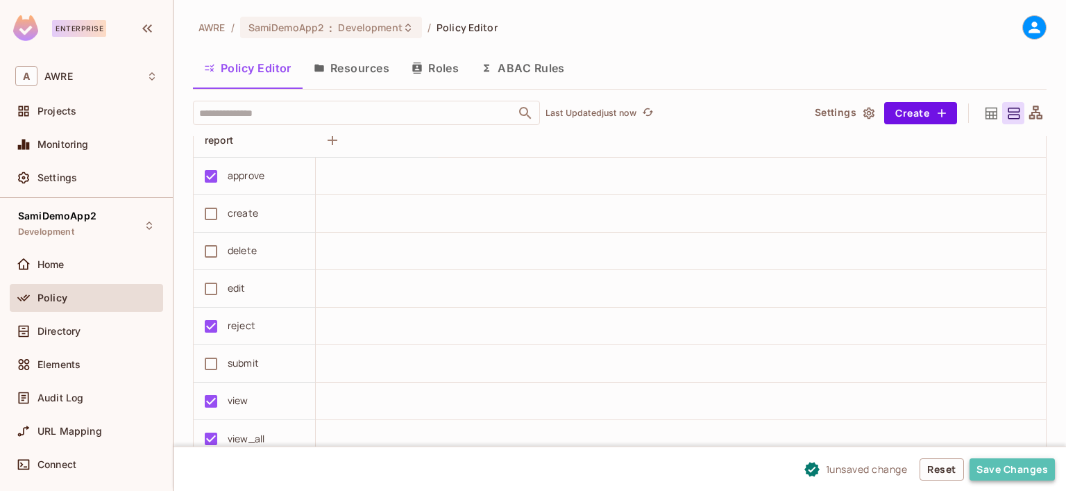
click at [997, 460] on button "Save Changes" at bounding box center [1012, 469] width 85 height 22
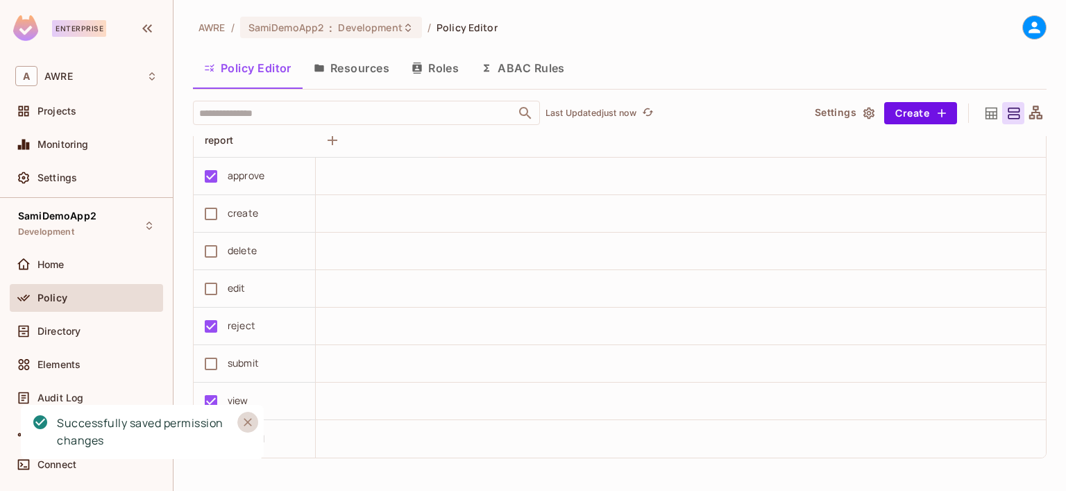
click at [245, 420] on icon "Close" at bounding box center [248, 422] width 8 height 8
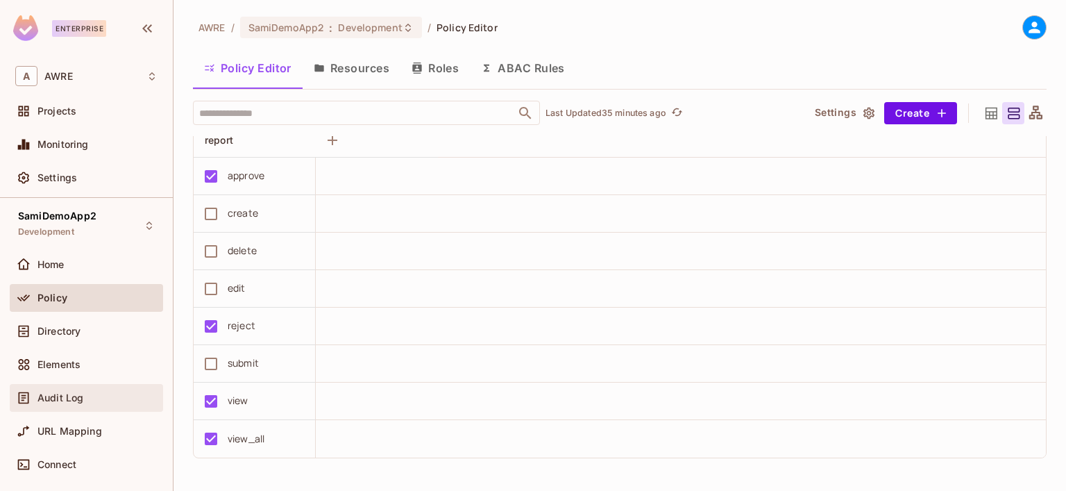
click at [62, 401] on span "Audit Log" at bounding box center [60, 397] width 46 height 11
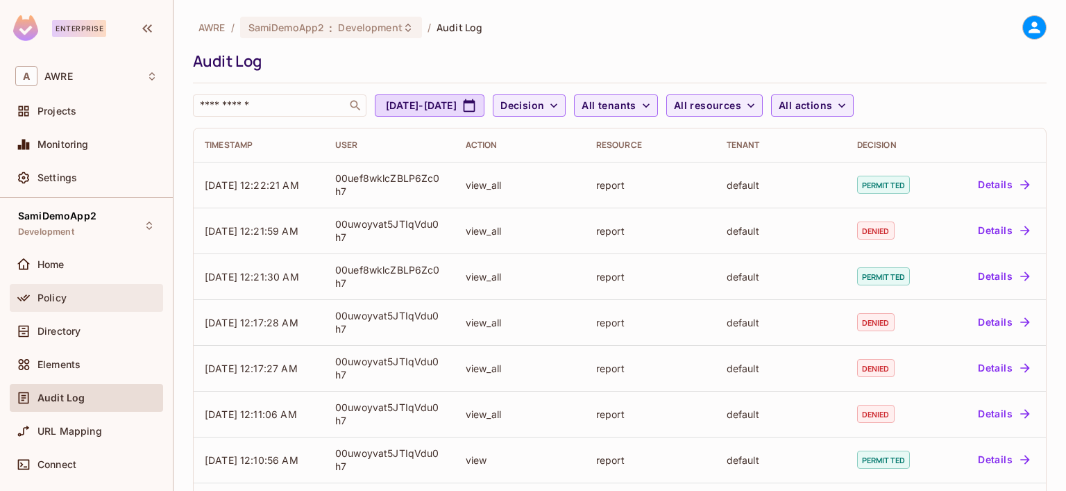
click at [64, 304] on div "Policy" at bounding box center [86, 297] width 142 height 17
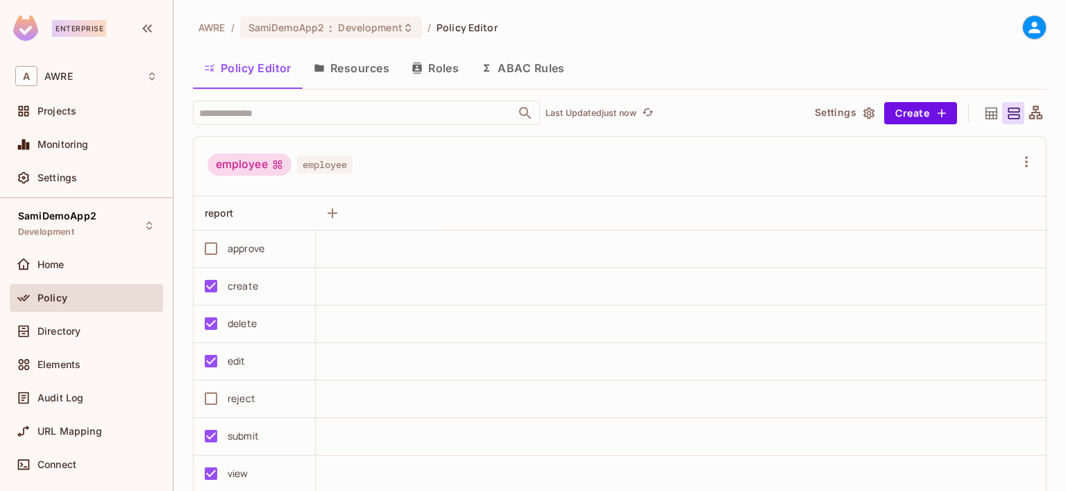
click at [369, 65] on button "Resources" at bounding box center [352, 68] width 98 height 35
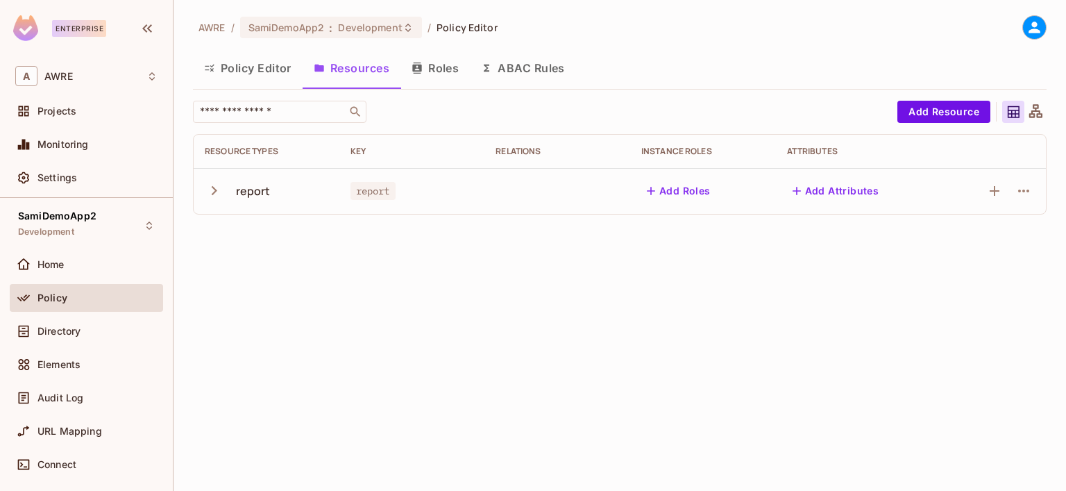
click at [211, 196] on icon "button" at bounding box center [214, 190] width 19 height 19
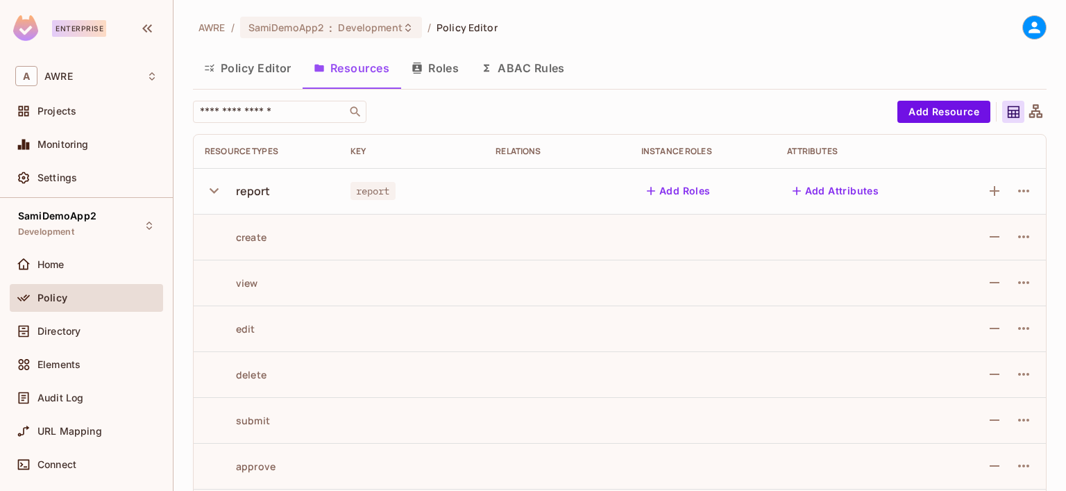
click at [437, 69] on button "Roles" at bounding box center [435, 68] width 69 height 35
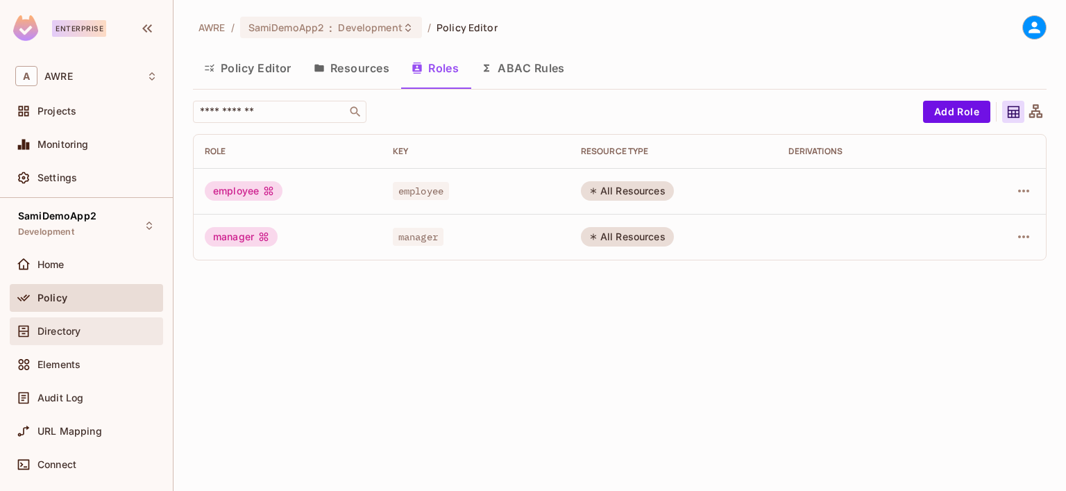
click at [78, 329] on span "Directory" at bounding box center [58, 331] width 43 height 11
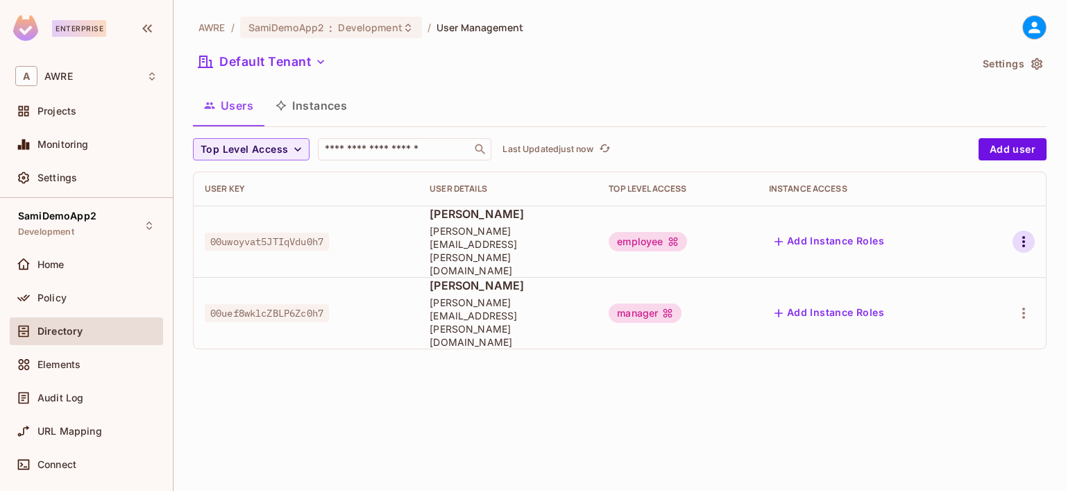
click at [1022, 233] on icon "button" at bounding box center [1024, 241] width 17 height 17
click at [986, 260] on li "Edit" at bounding box center [963, 260] width 123 height 31
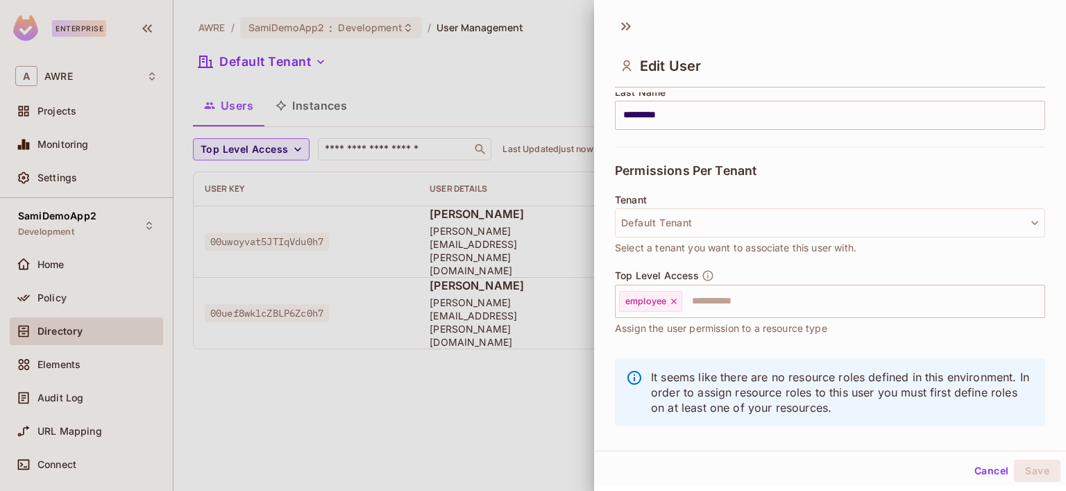
scroll to position [259, 0]
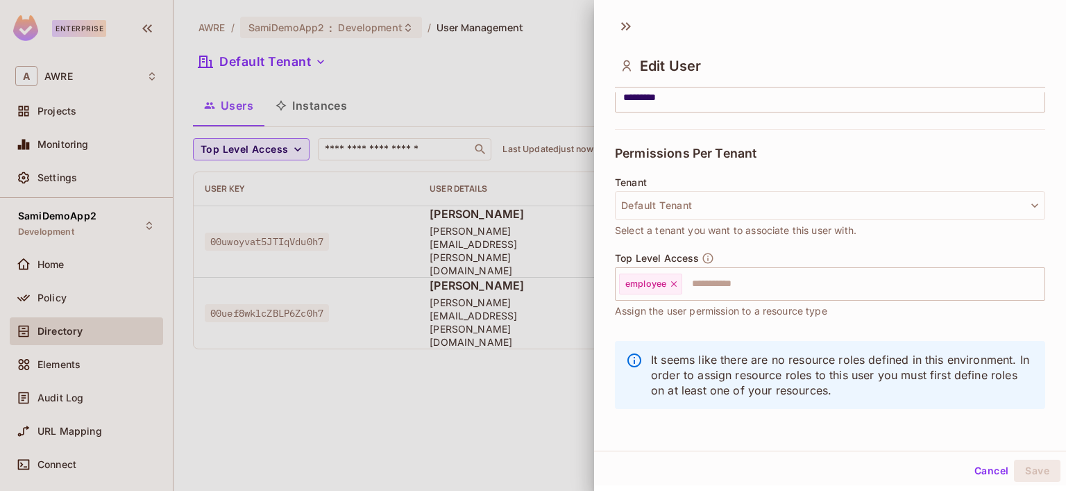
click at [973, 471] on button "Cancel" at bounding box center [991, 471] width 45 height 22
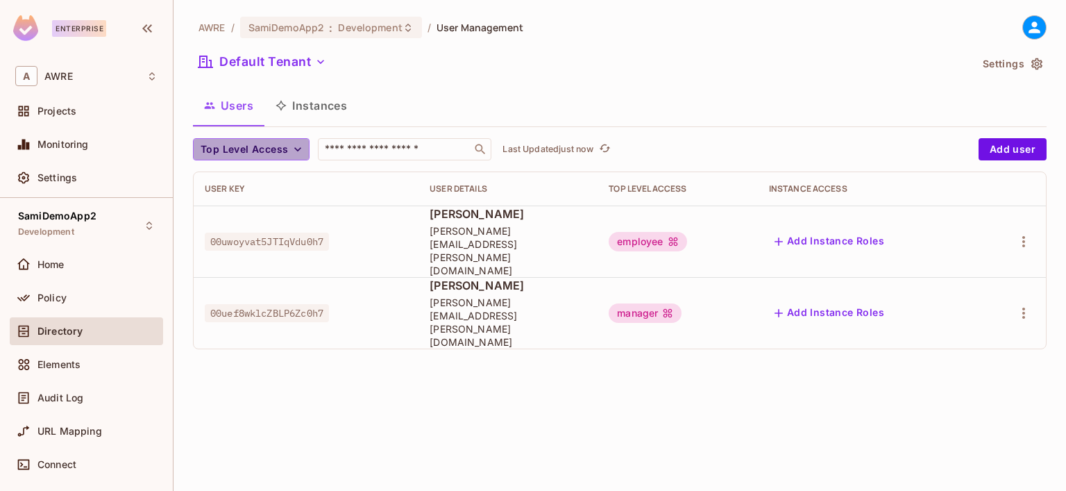
click at [267, 151] on span "Top Level Access" at bounding box center [244, 149] width 87 height 17
click at [255, 368] on div at bounding box center [533, 245] width 1066 height 491
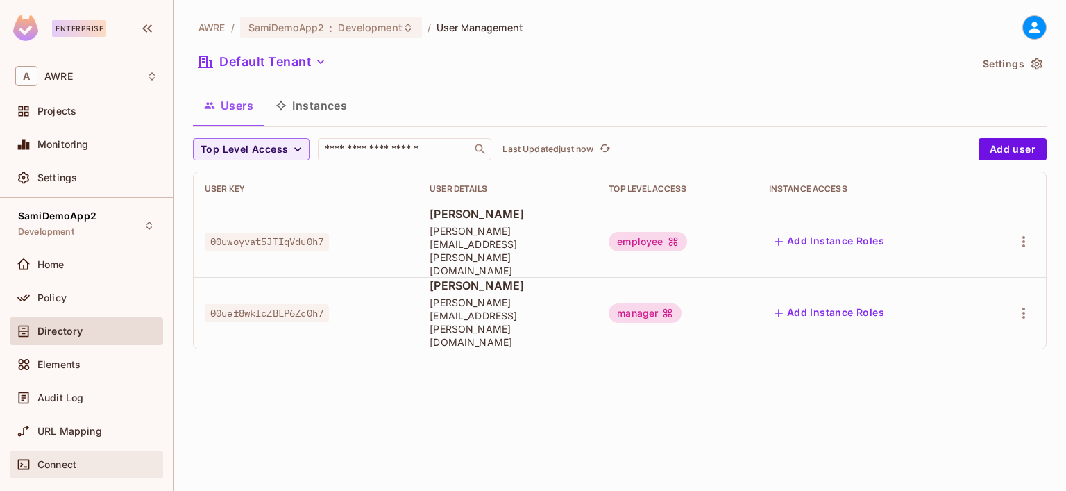
click at [51, 464] on span "Connect" at bounding box center [56, 464] width 39 height 11
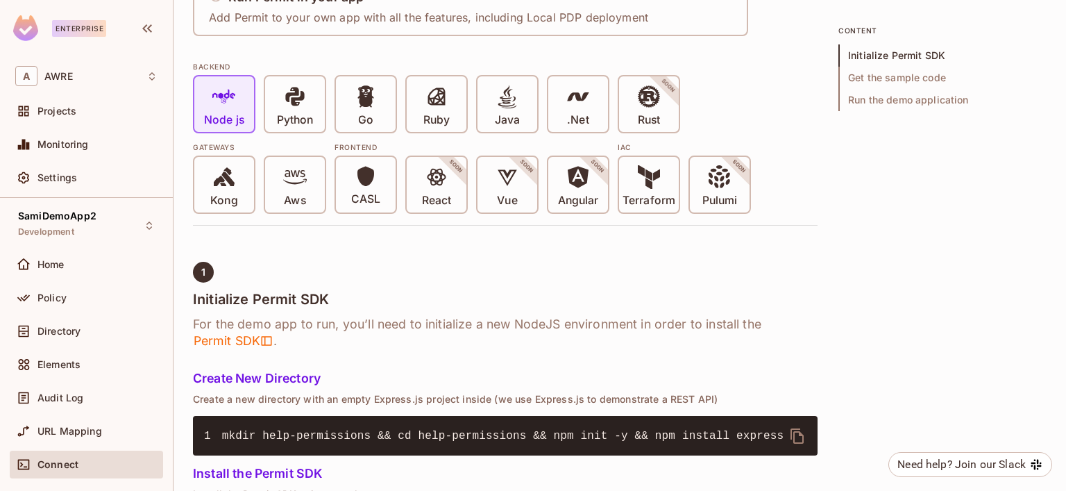
scroll to position [278, 0]
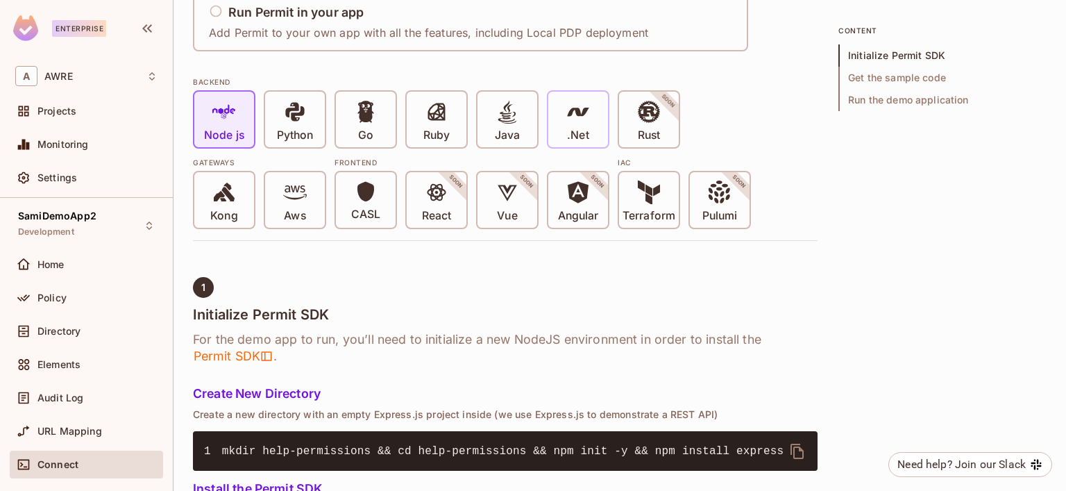
click at [596, 136] on div ".Net" at bounding box center [578, 120] width 60 height 56
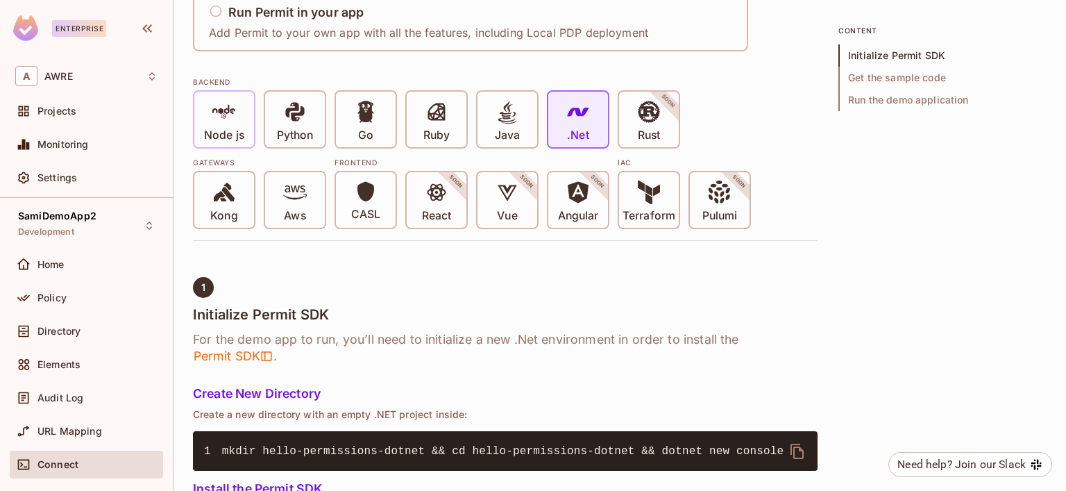
click at [237, 133] on p "Node js" at bounding box center [224, 135] width 40 height 14
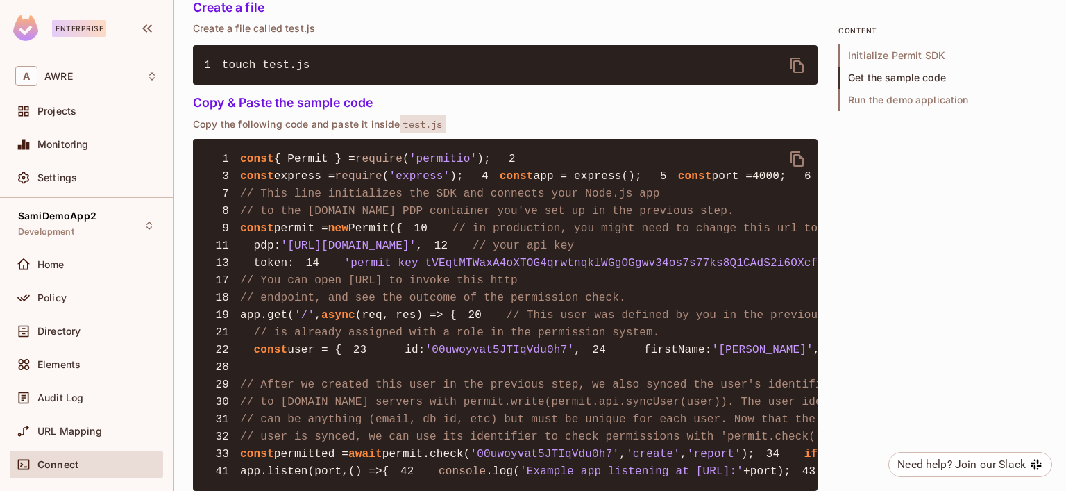
scroll to position [884, 0]
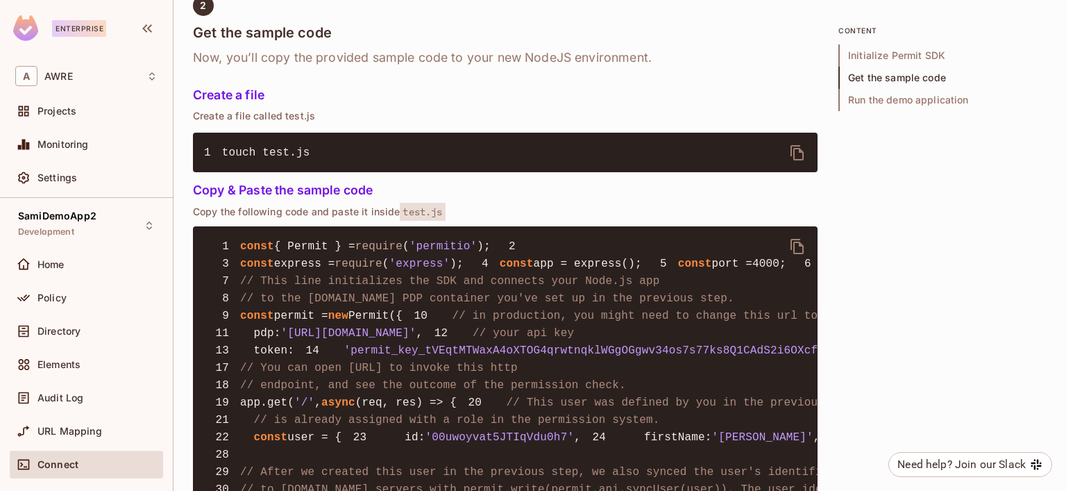
click at [331, 287] on span "// This line initializes the SDK and connects your Node.js app" at bounding box center [450, 281] width 420 height 12
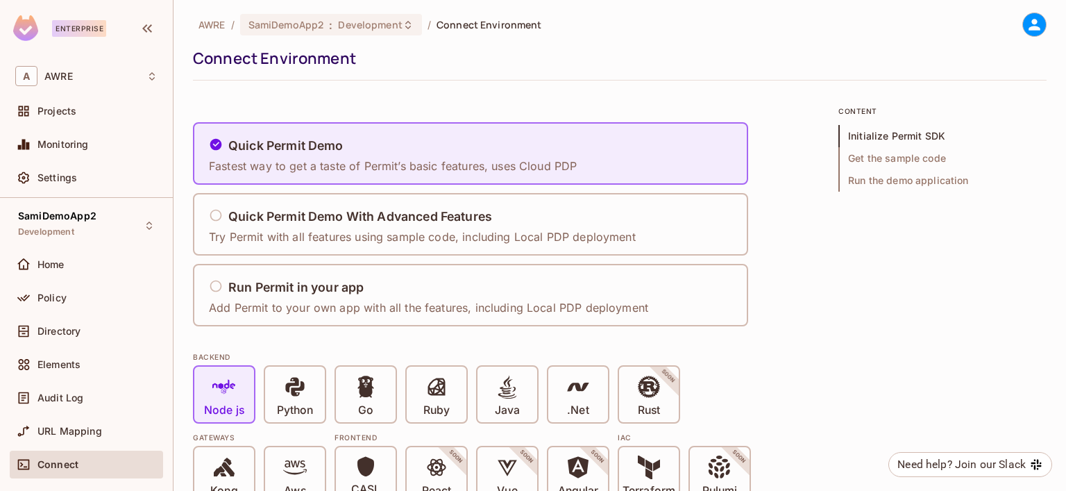
scroll to position [0, 0]
